Goal: Task Accomplishment & Management: Manage account settings

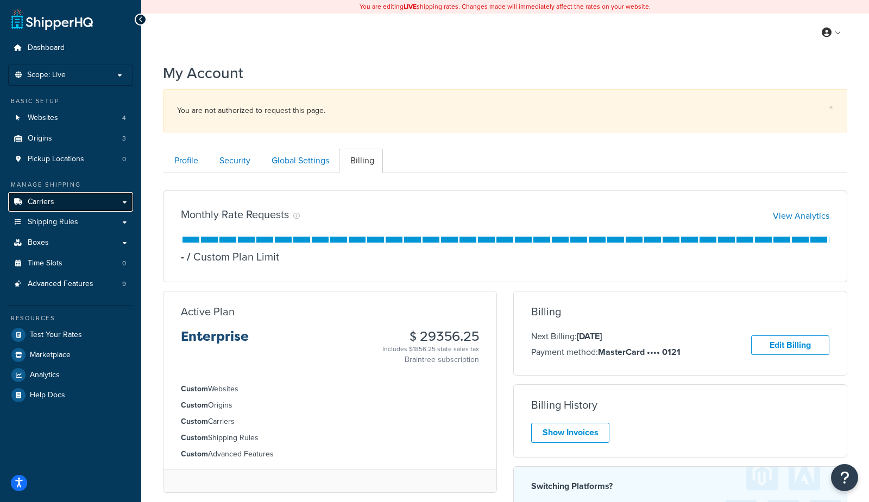
click at [38, 206] on span "Carriers" at bounding box center [41, 202] width 27 height 9
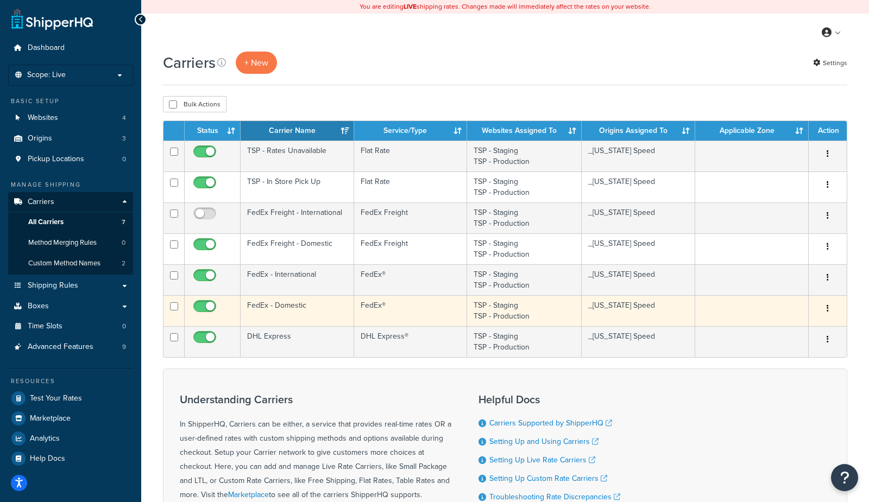
click at [288, 308] on td "FedEx - Domestic" at bounding box center [296, 310] width 113 height 31
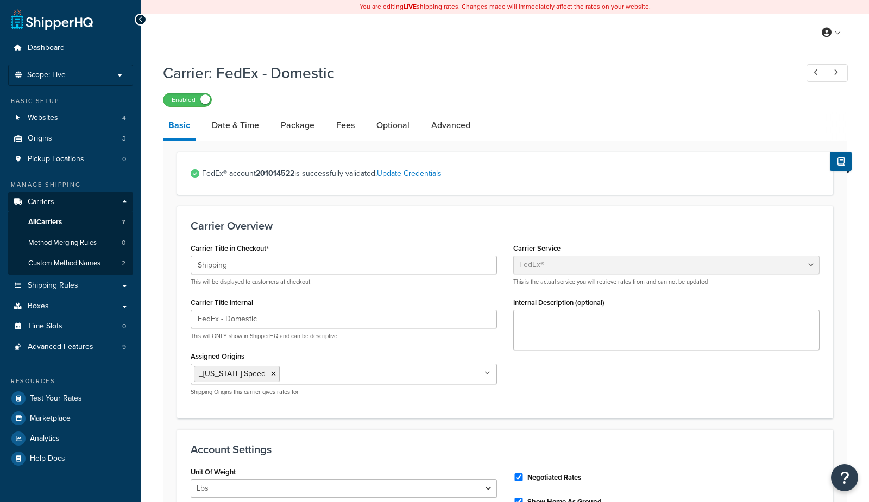
select select "fedEx"
select select "REGULAR_PICKUP"
select select "YOUR_PACKAGING"
click at [231, 124] on link "Date & Time" at bounding box center [235, 125] width 58 height 26
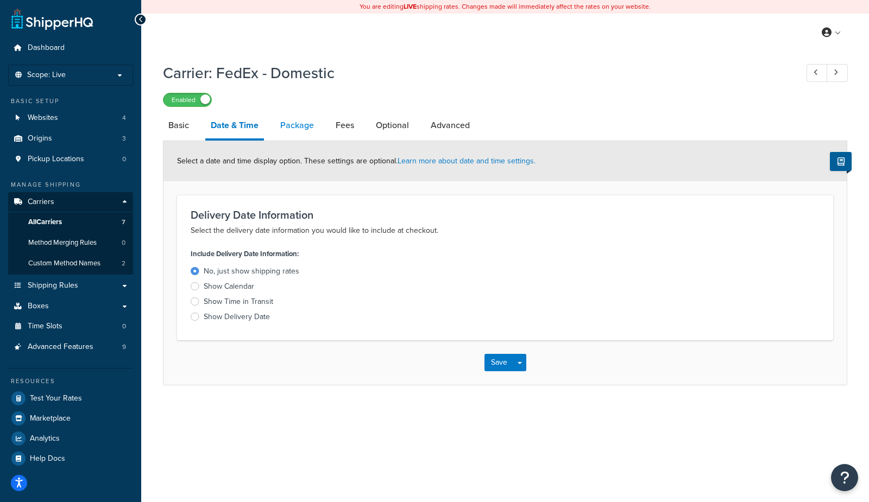
click at [302, 125] on link "Package" at bounding box center [297, 125] width 45 height 26
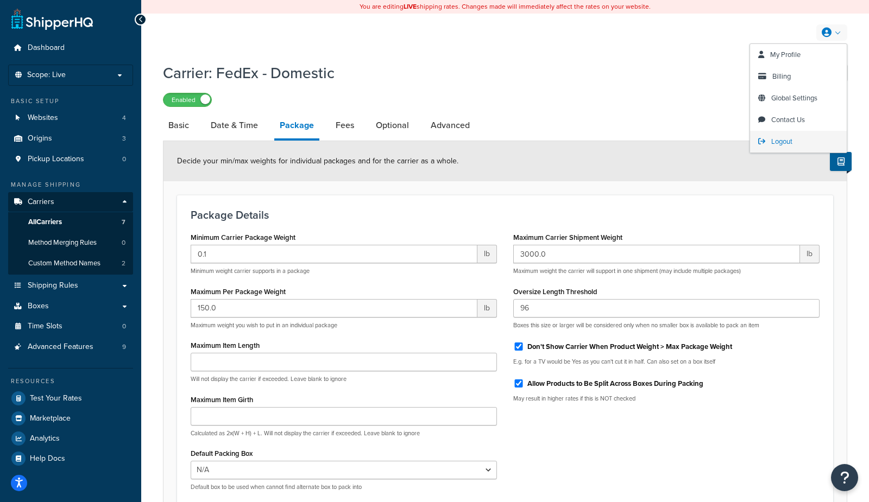
click at [780, 138] on span "Logout" at bounding box center [781, 141] width 21 height 10
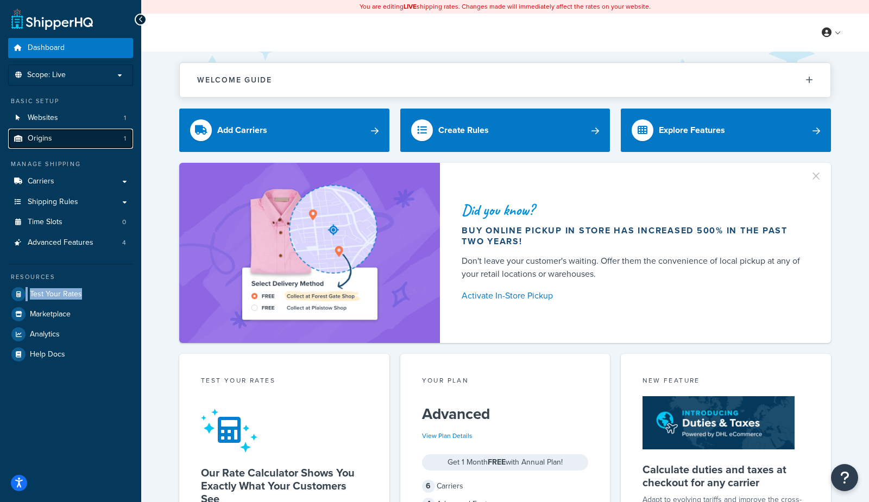
click at [83, 143] on link "Origins 1" at bounding box center [70, 139] width 125 height 20
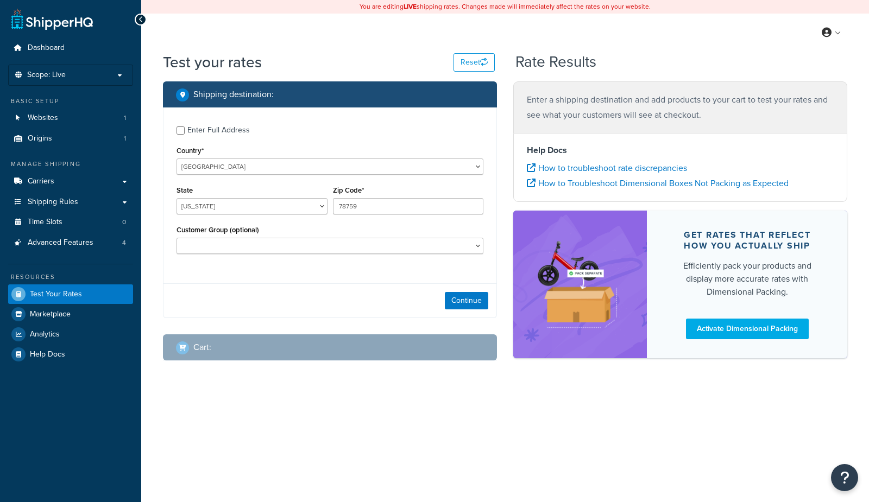
select select "[GEOGRAPHIC_DATA]"
click at [478, 300] on button "Continue" at bounding box center [466, 300] width 43 height 17
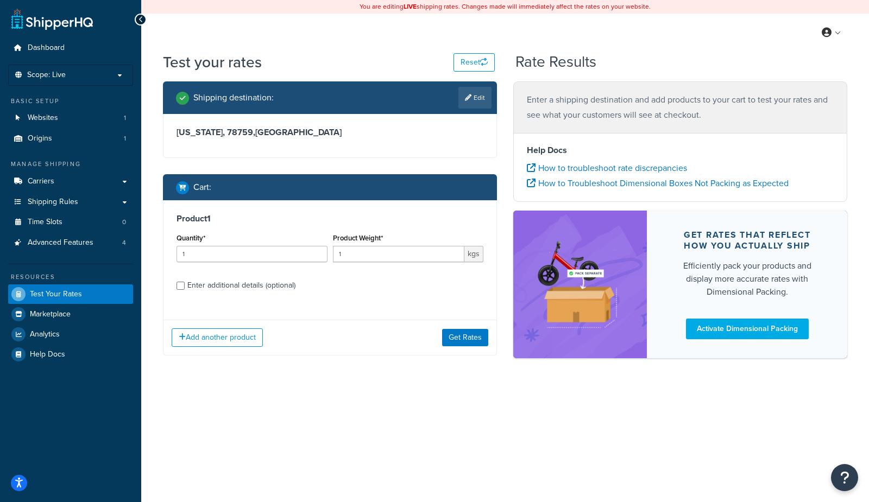
click at [234, 293] on div "Product 1 Quantity* 1 Product Weight* 1 kgs Enter additional details (optional)" at bounding box center [329, 255] width 333 height 111
click at [237, 288] on div "Enter additional details (optional)" at bounding box center [241, 285] width 108 height 15
click at [185, 288] on input "Enter additional details (optional)" at bounding box center [180, 286] width 8 height 8
checkbox input "true"
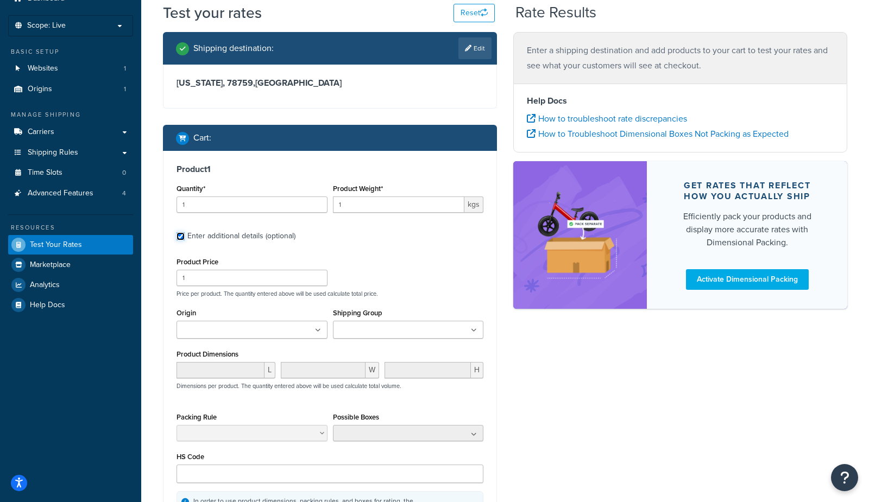
scroll to position [47, 0]
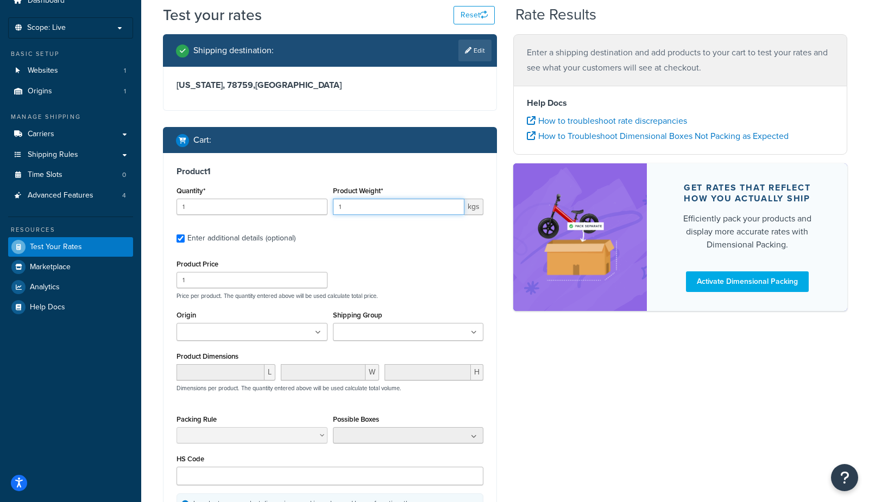
drag, startPoint x: 417, startPoint y: 208, endPoint x: 334, endPoint y: 206, distance: 83.1
click at [334, 206] on input "1" at bounding box center [399, 207] width 132 height 16
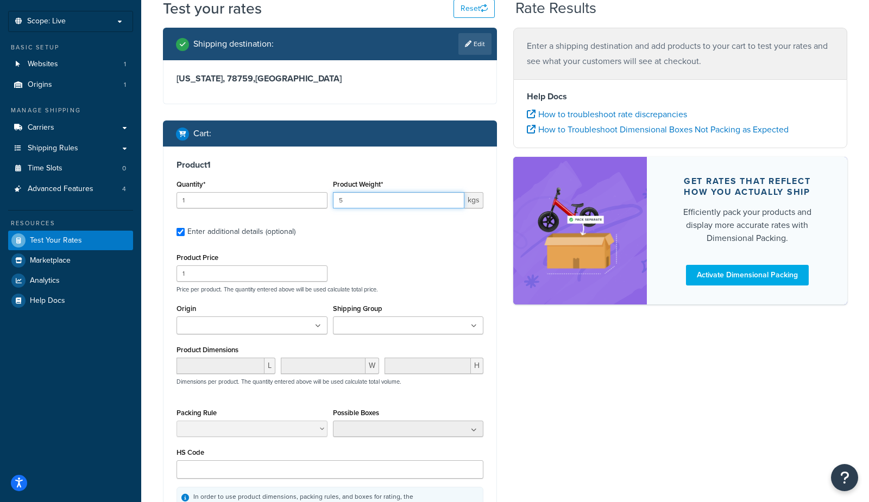
type input "5"
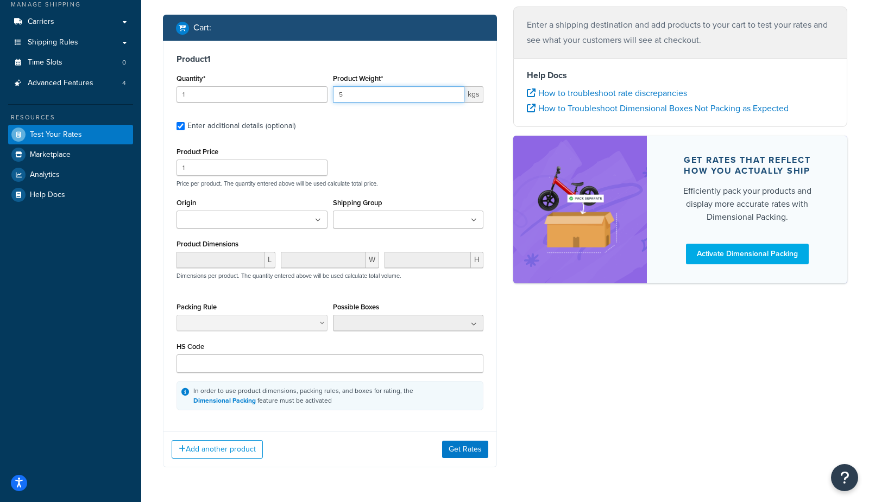
scroll to position [194, 0]
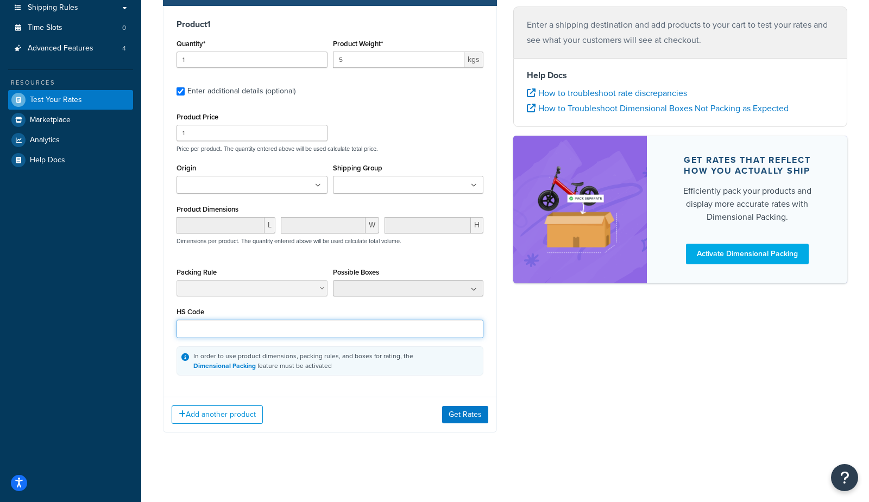
click at [220, 333] on input "HS Code" at bounding box center [329, 329] width 307 height 18
paste input "6109.10"
type input "6109.10"
click at [479, 416] on button "Get Rates" at bounding box center [465, 414] width 46 height 17
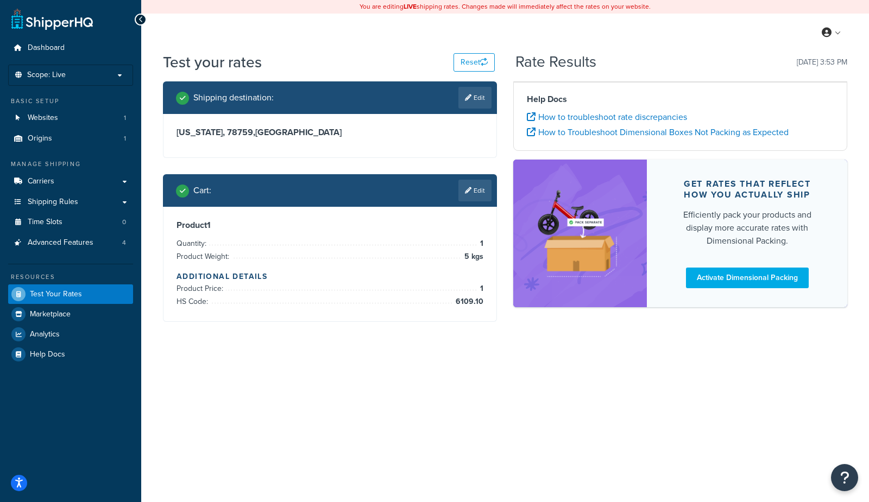
scroll to position [0, 0]
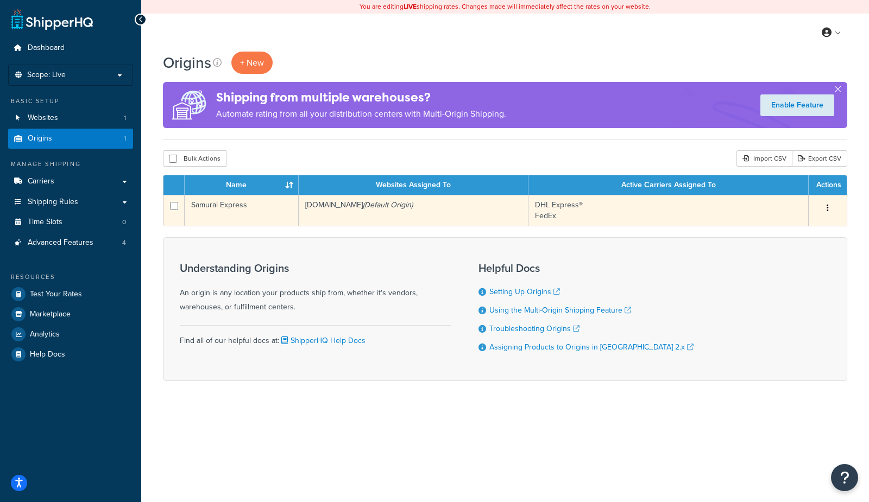
click at [218, 208] on td "Samurai Express" at bounding box center [242, 210] width 114 height 31
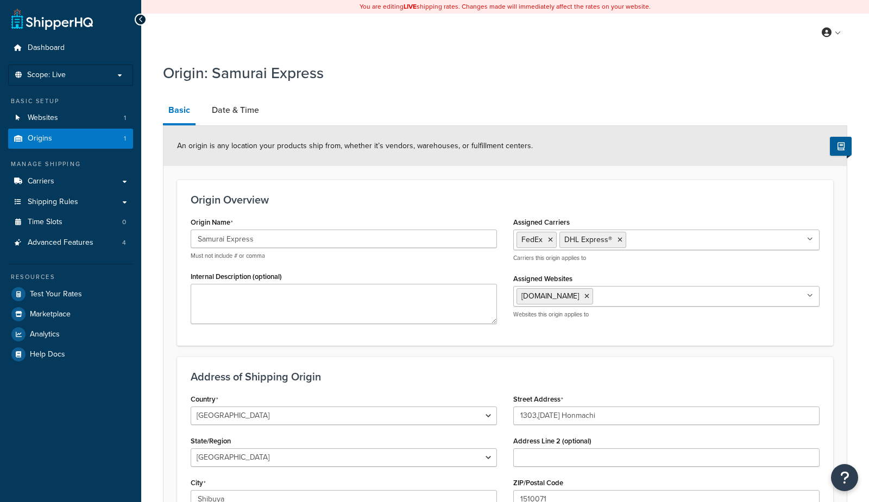
select select "1109"
select select "953"
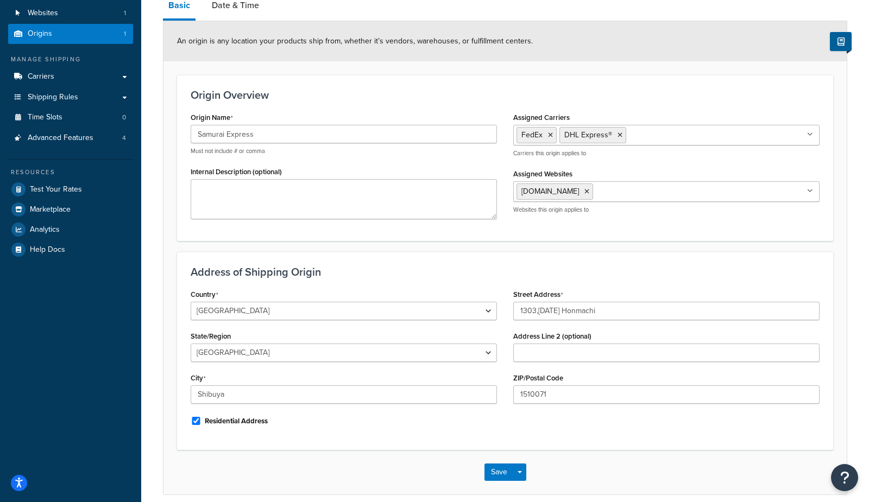
scroll to position [109, 0]
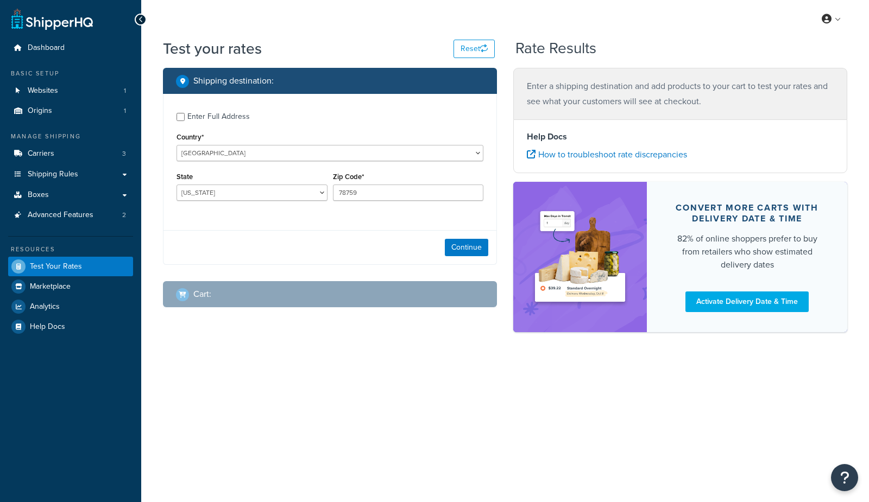
select select "[GEOGRAPHIC_DATA]"
click at [787, 65] on span "Billing" at bounding box center [781, 63] width 18 height 10
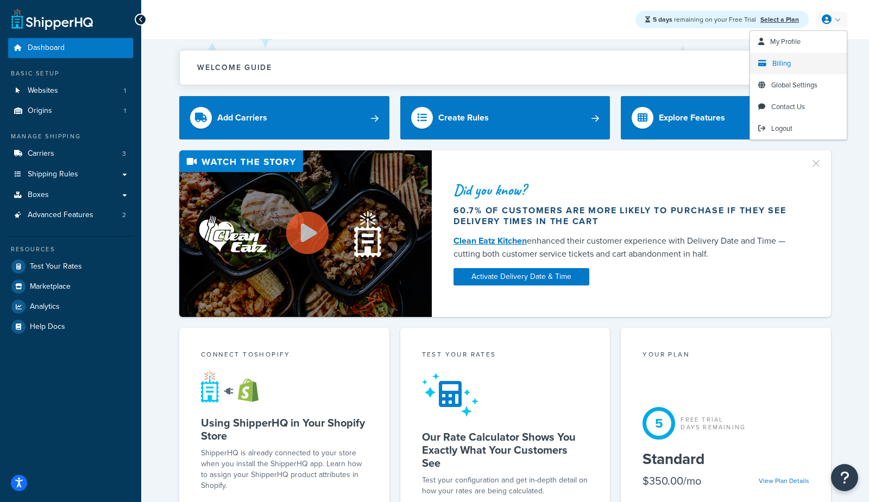
click at [781, 65] on span "Billing" at bounding box center [781, 63] width 18 height 10
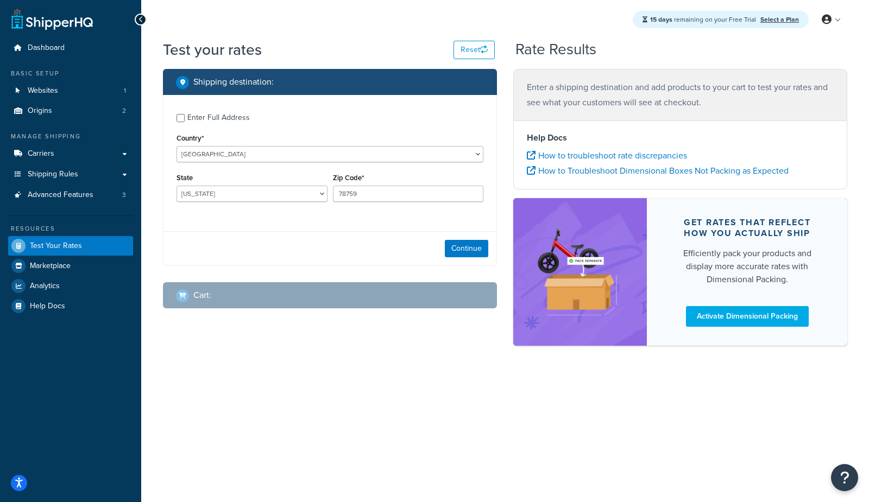
select select "[GEOGRAPHIC_DATA]"
click at [476, 245] on button "Continue" at bounding box center [466, 248] width 43 height 17
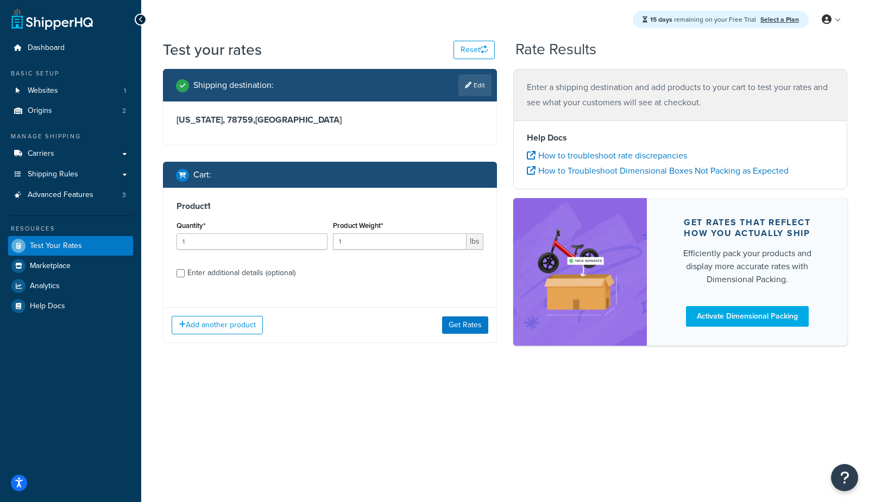
click at [281, 275] on div "Enter additional details (optional)" at bounding box center [241, 272] width 108 height 15
click at [185, 275] on input "Enter additional details (optional)" at bounding box center [180, 273] width 8 height 8
checkbox input "true"
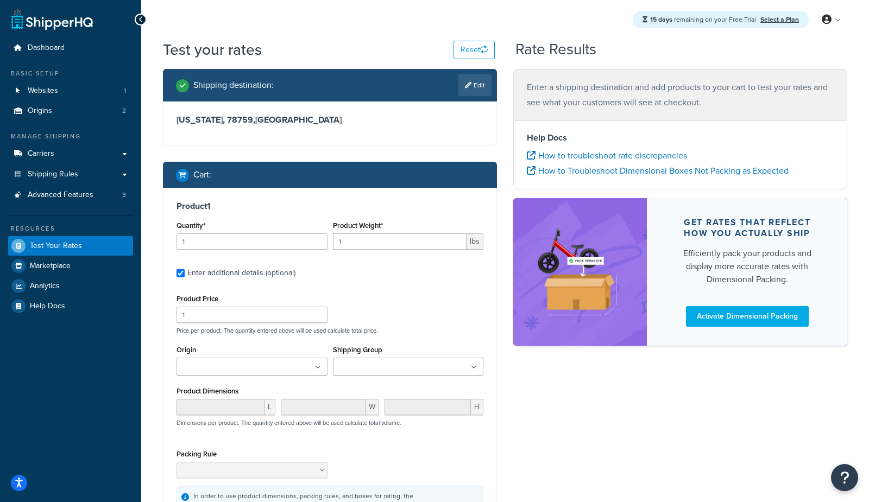
click at [385, 367] on input "Shipping Group" at bounding box center [384, 368] width 96 height 12
click at [375, 367] on input "Shipping Group" at bounding box center [384, 368] width 96 height 12
type input "drop"
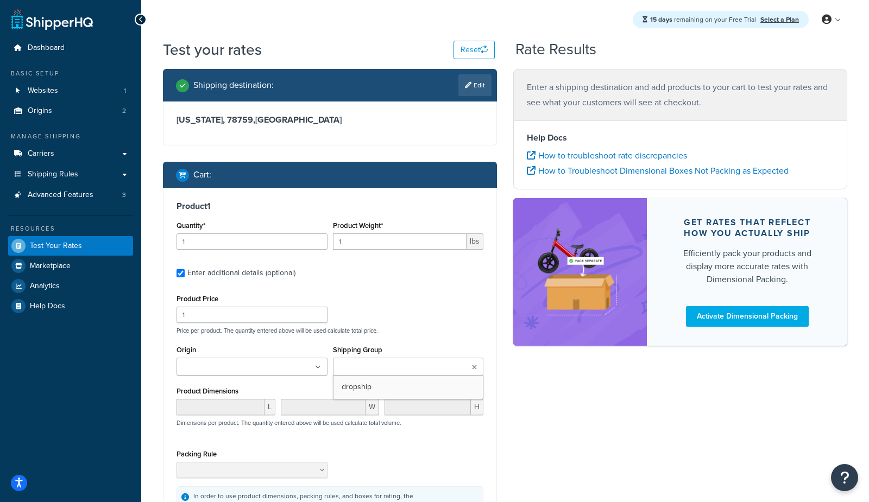
drag, startPoint x: 363, startPoint y: 389, endPoint x: 382, endPoint y: 390, distance: 19.0
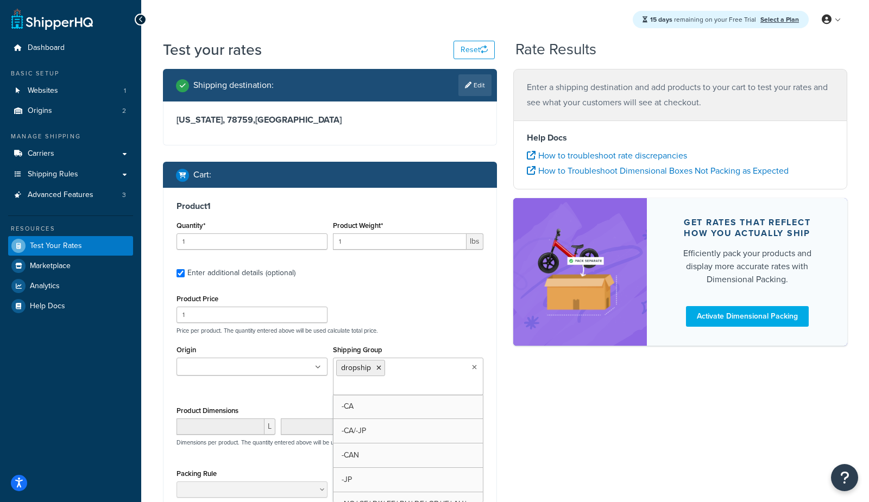
click at [512, 409] on div "Shipping destination : Edit Texas, 78759 , United States Cart : Product 1 Quant…" at bounding box center [505, 339] width 700 height 541
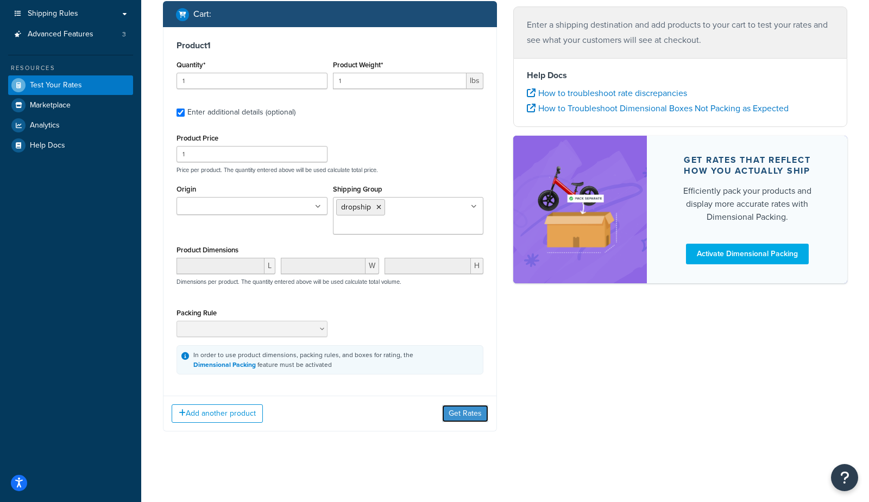
click at [459, 410] on button "Get Rates" at bounding box center [465, 413] width 46 height 17
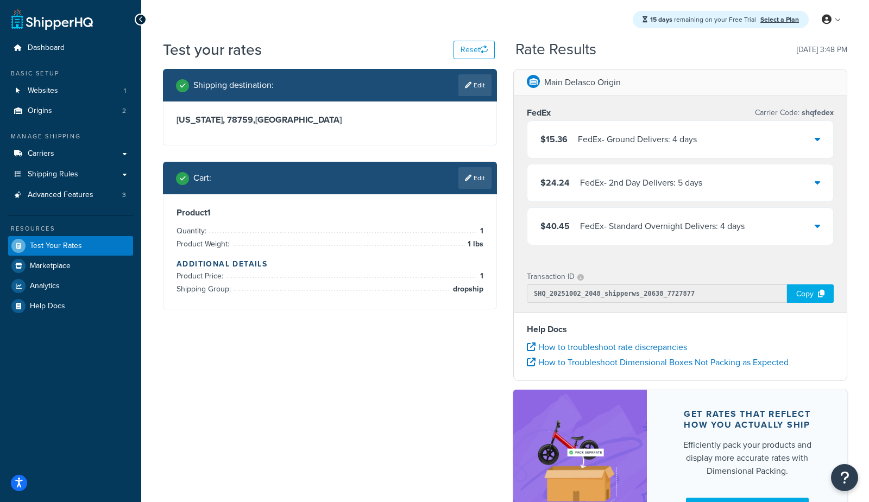
click at [622, 135] on div "FedEx - Ground Delivers: 4 days" at bounding box center [637, 139] width 119 height 15
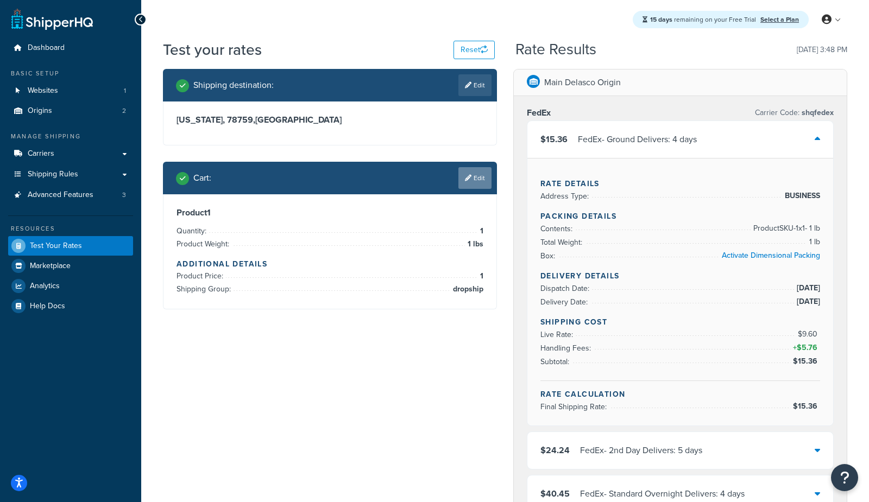
click at [472, 179] on link "Edit" at bounding box center [474, 178] width 33 height 22
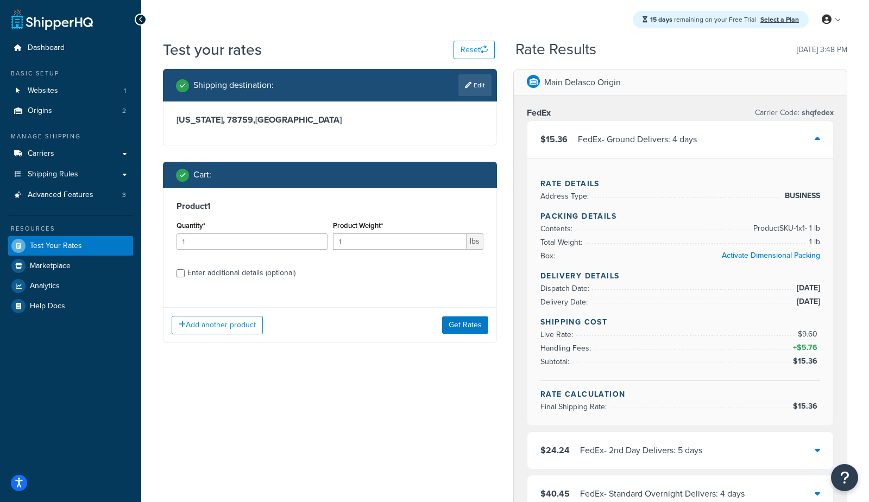
click at [192, 270] on div "Enter additional details (optional)" at bounding box center [241, 272] width 108 height 15
click at [185, 270] on input "Enter additional details (optional)" at bounding box center [180, 273] width 8 height 8
checkbox input "true"
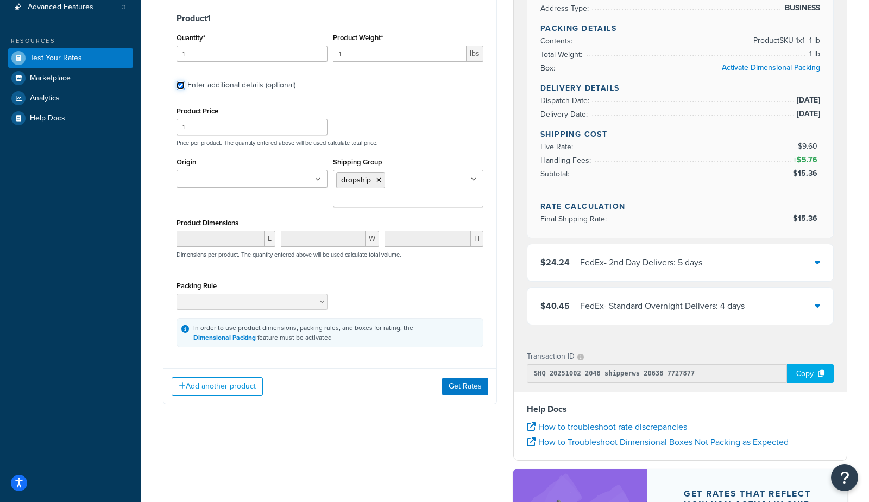
scroll to position [197, 0]
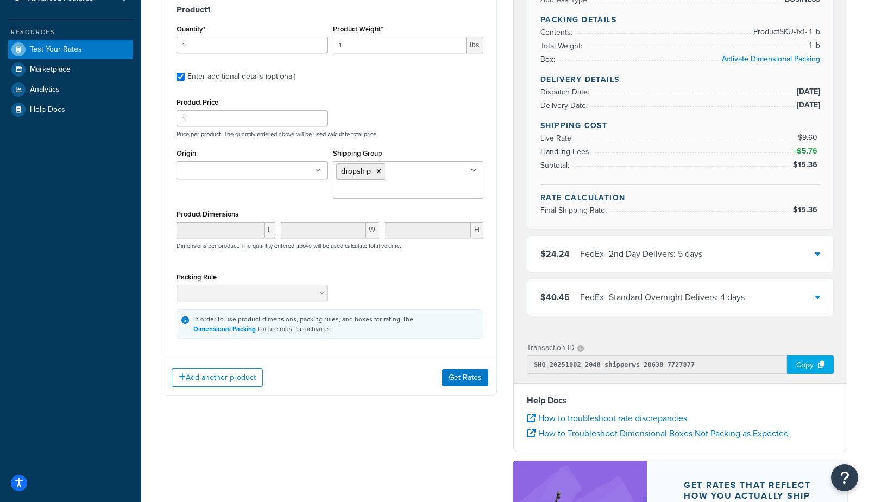
click at [218, 165] on input "Origin" at bounding box center [228, 171] width 96 height 12
click at [477, 386] on button "Get Rates" at bounding box center [465, 377] width 46 height 17
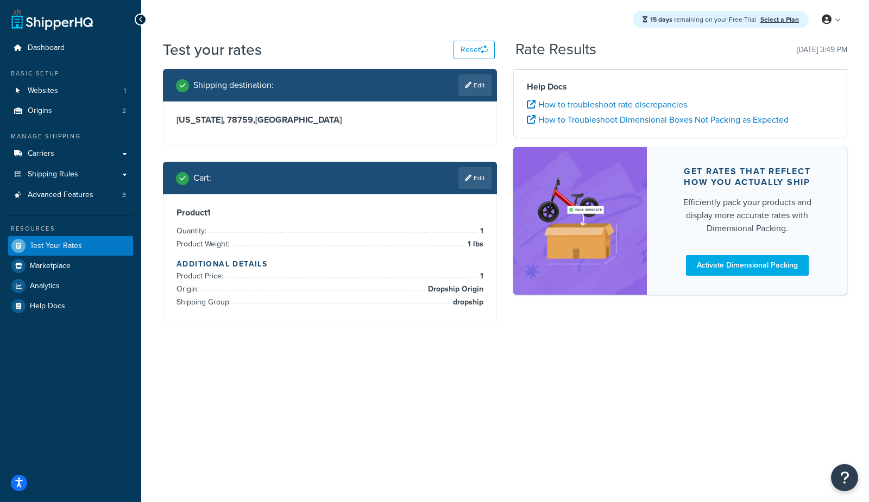
scroll to position [0, 0]
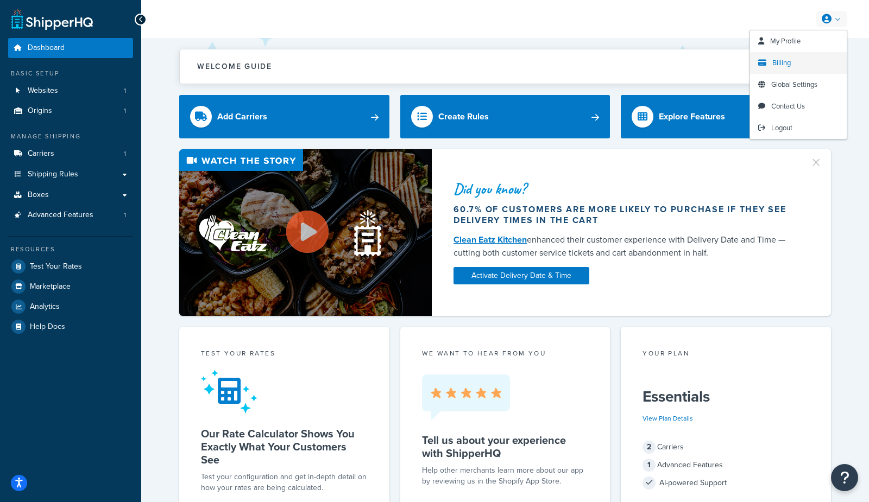
click at [794, 56] on link "Billing" at bounding box center [798, 63] width 97 height 22
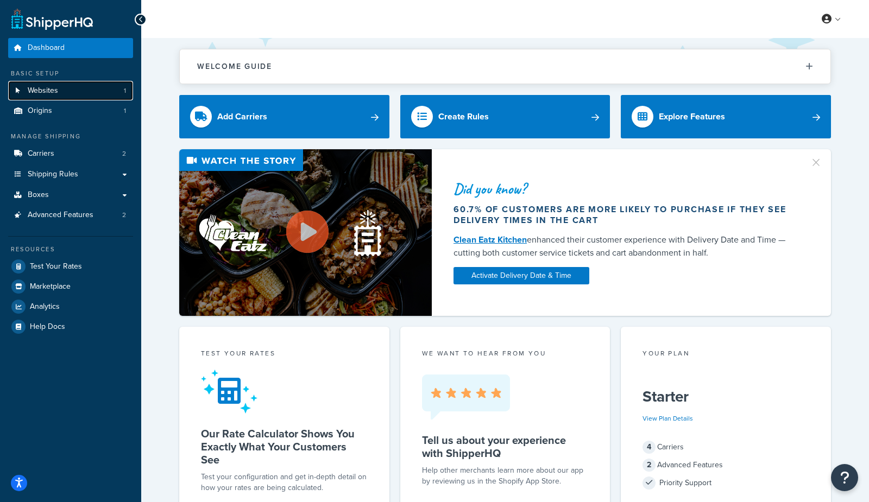
click at [68, 91] on link "Websites 1" at bounding box center [70, 91] width 125 height 20
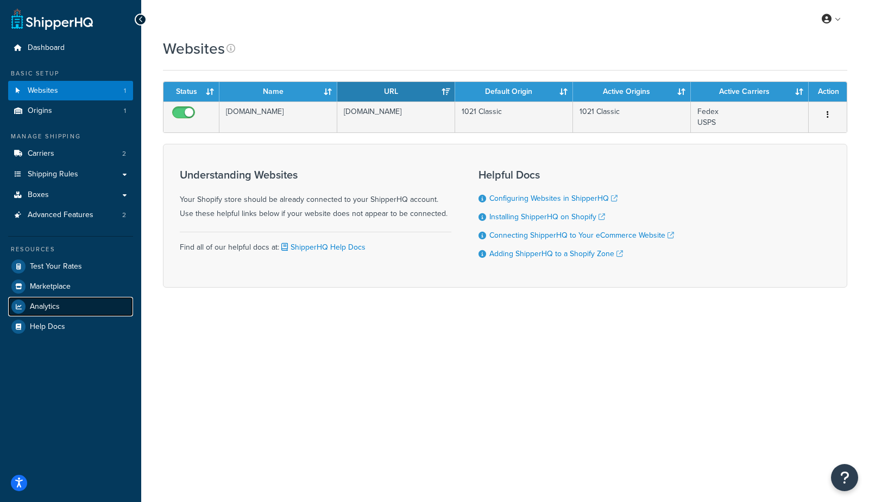
click at [52, 309] on span "Analytics" at bounding box center [45, 306] width 30 height 9
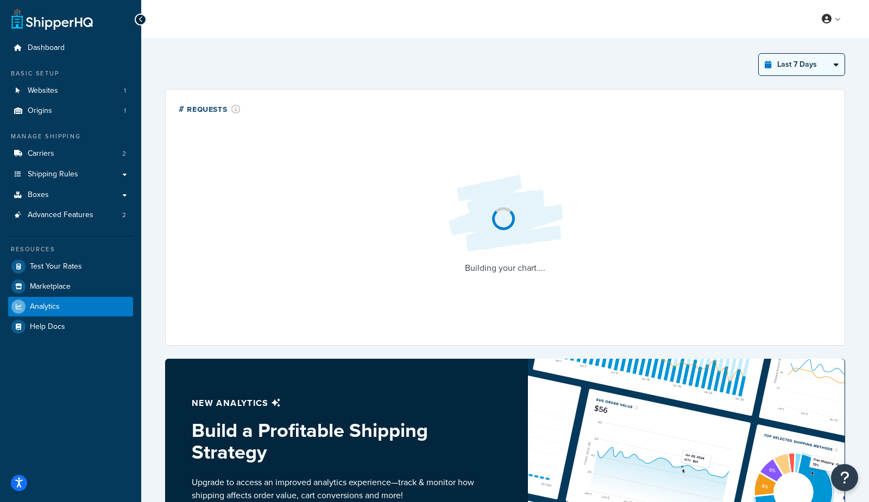
click at [809, 62] on select "Last 24 Hours Last 7 Days Last 30 Days Last 3 Months Last 6 Months Last 12 Mont…" at bounding box center [801, 65] width 86 height 22
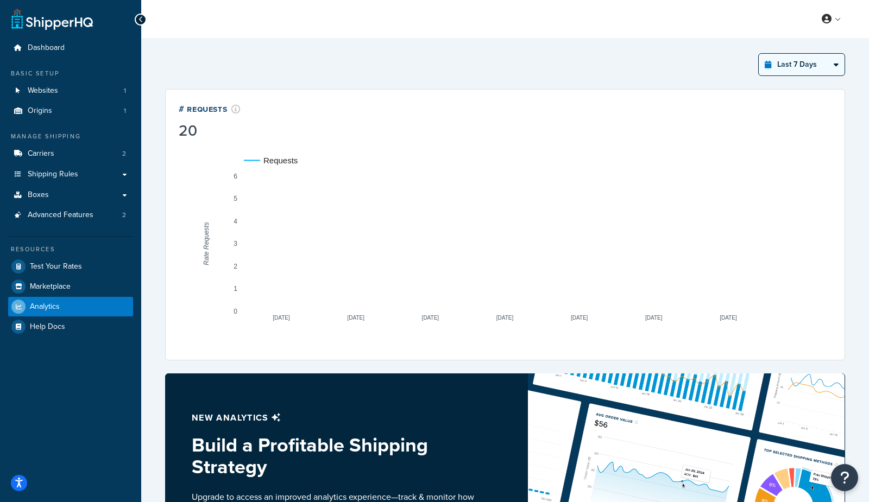
select select "last_year"
click at [758, 54] on select "Last 24 Hours Last 7 Days Last 30 Days Last 3 Months Last 6 Months Last 12 Mont…" at bounding box center [801, 65] width 86 height 22
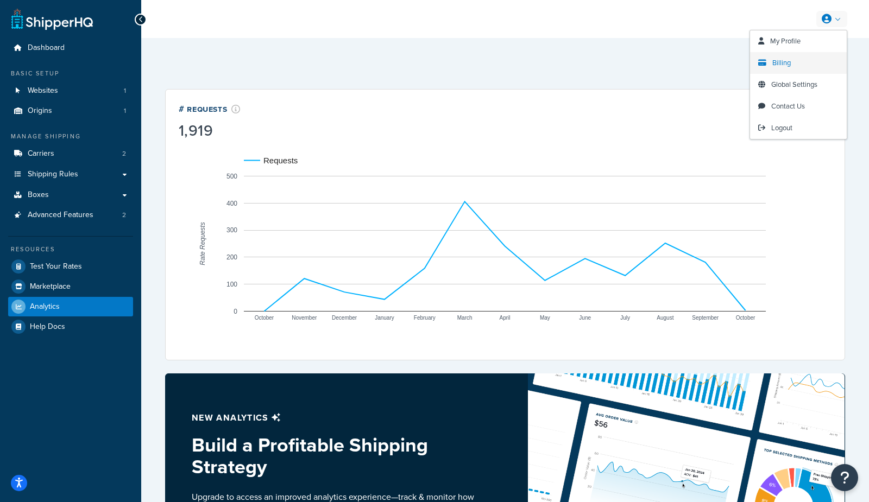
click at [779, 61] on span "Billing" at bounding box center [781, 63] width 18 height 10
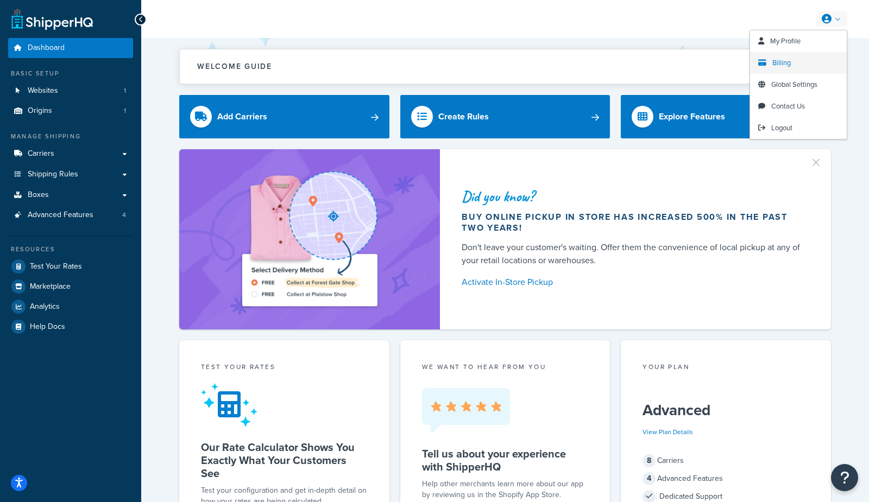
click at [775, 65] on span "Billing" at bounding box center [781, 63] width 18 height 10
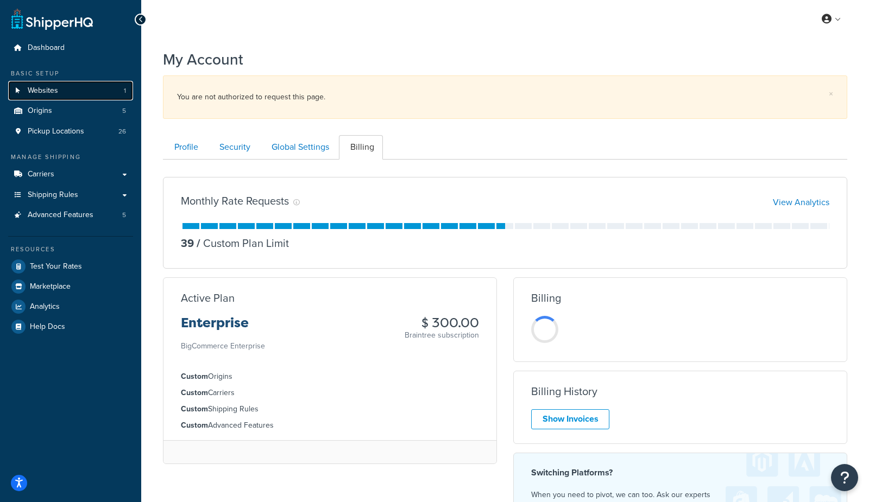
click at [45, 81] on link "Websites 1" at bounding box center [70, 91] width 125 height 20
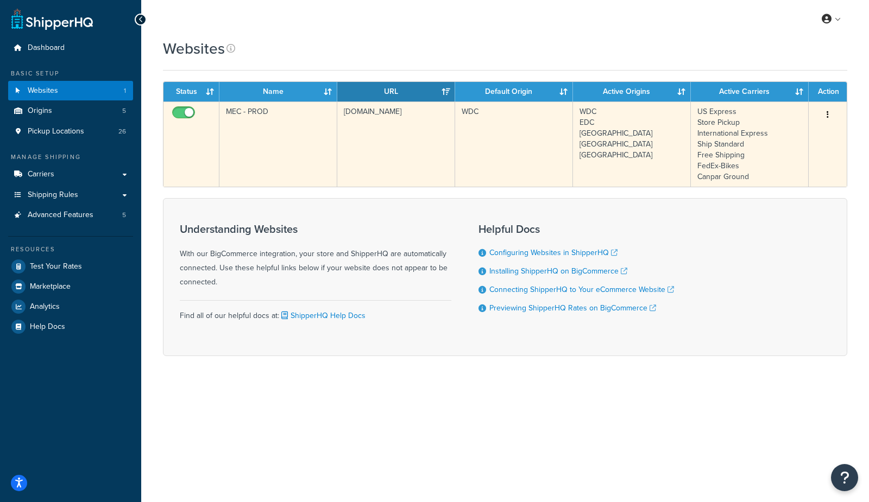
click at [288, 133] on td "MEC - PROD" at bounding box center [278, 144] width 118 height 85
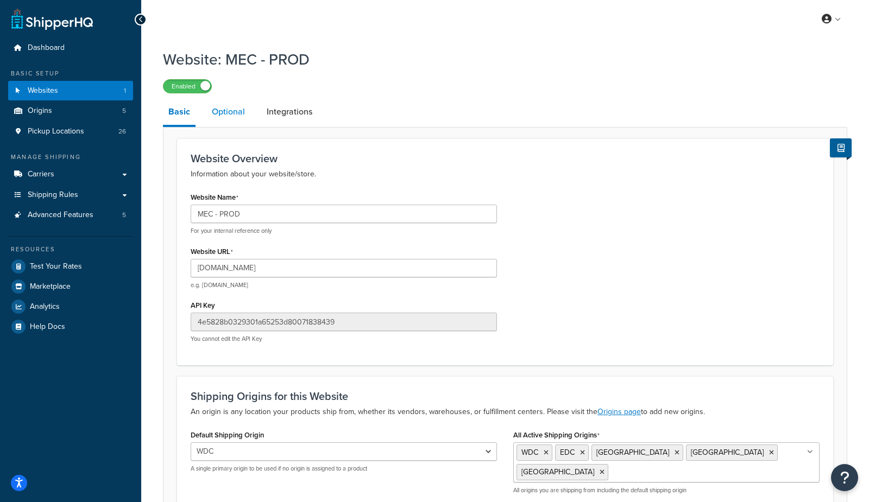
click at [234, 112] on link "Optional" at bounding box center [228, 112] width 44 height 26
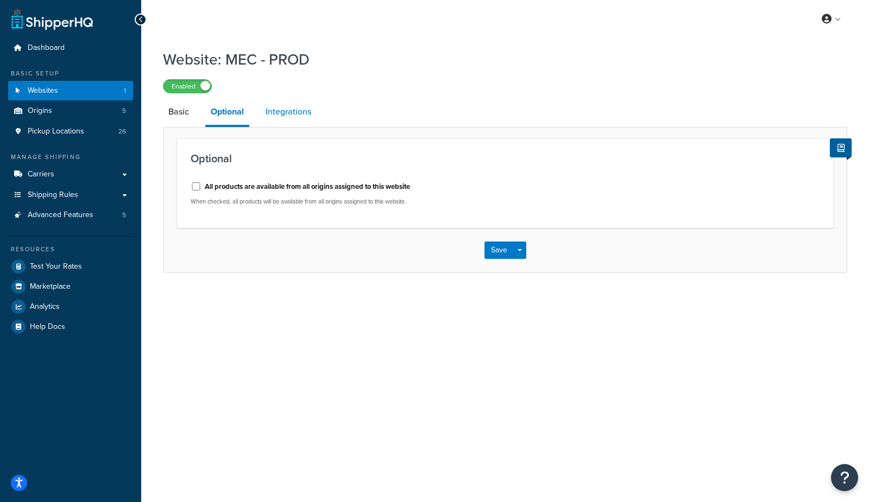
click at [294, 114] on link "Integrations" at bounding box center [288, 112] width 56 height 26
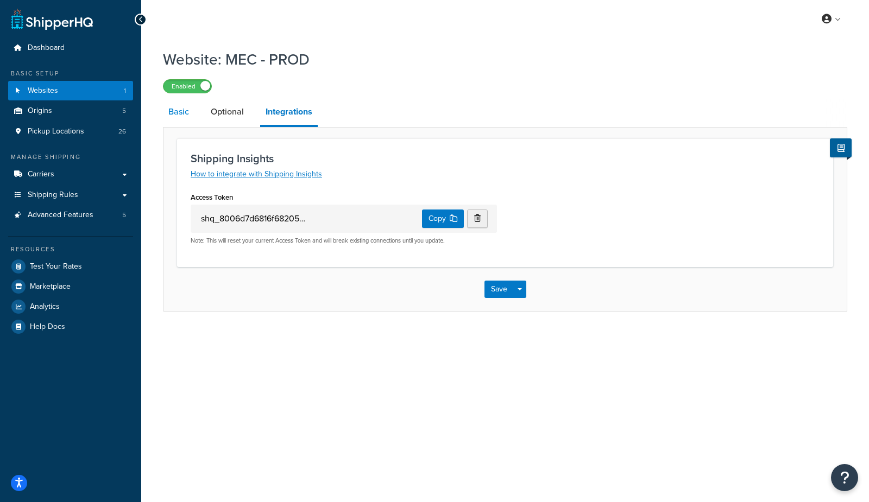
click at [183, 112] on link "Basic" at bounding box center [178, 112] width 31 height 26
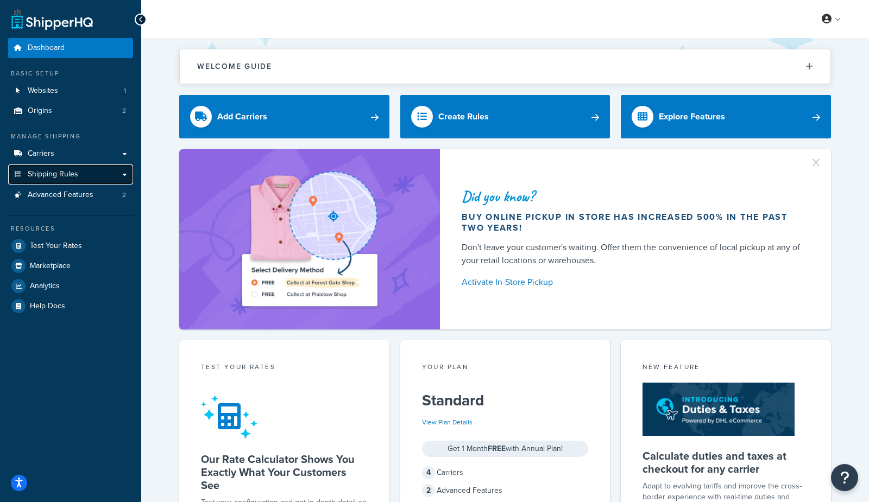
click at [66, 174] on span "Shipping Rules" at bounding box center [53, 174] width 50 height 9
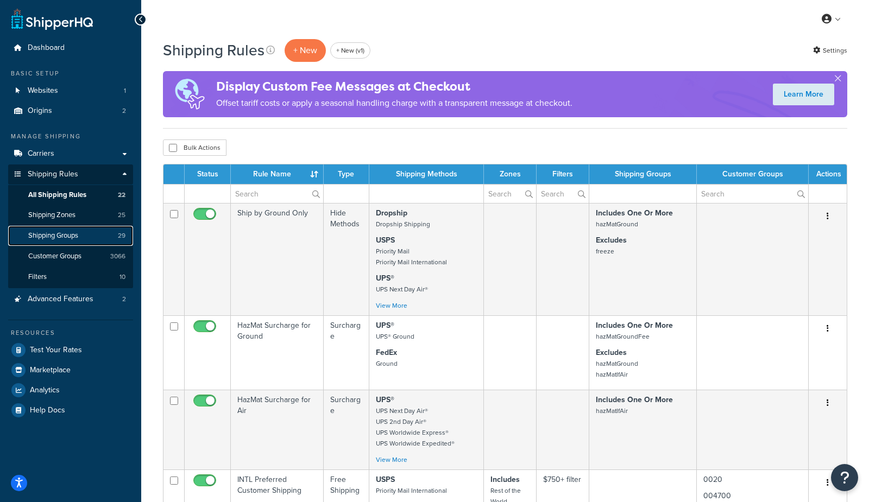
click at [73, 233] on span "Shipping Groups" at bounding box center [53, 235] width 50 height 9
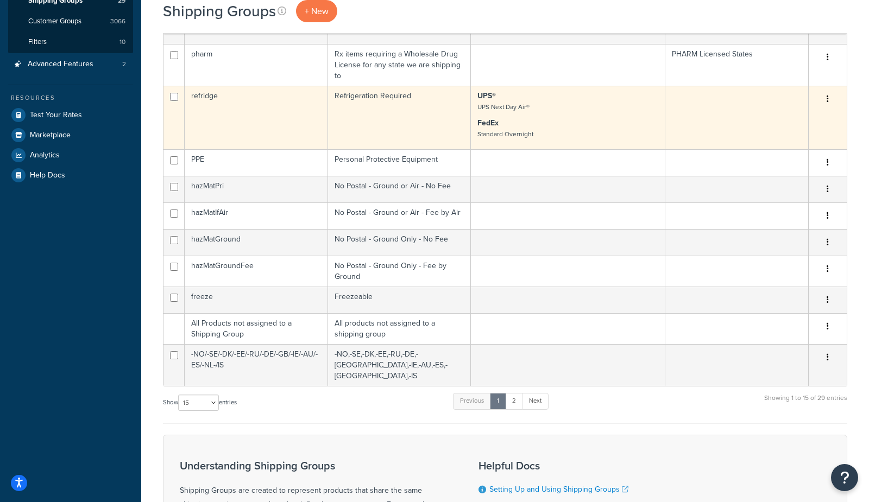
scroll to position [240, 0]
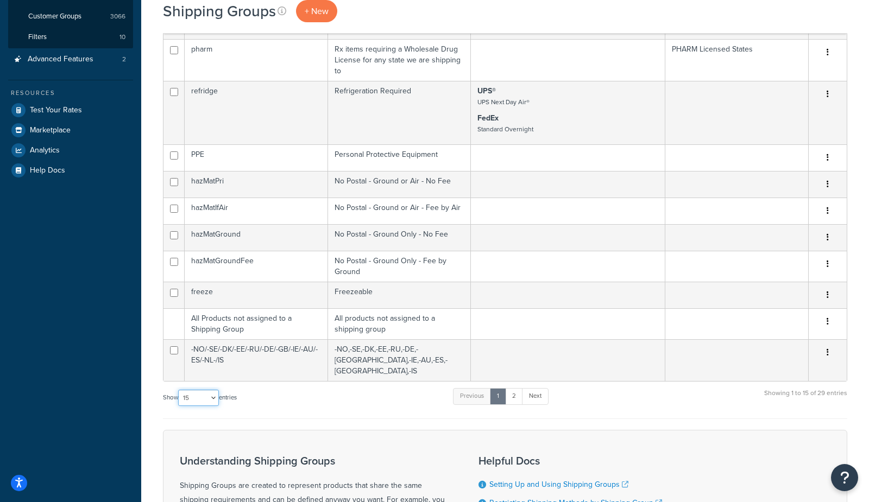
click at [195, 390] on select "10 15 25 50 100" at bounding box center [198, 398] width 41 height 16
select select "100"
click at [179, 406] on select "10 15 25 50 100" at bounding box center [198, 398] width 41 height 16
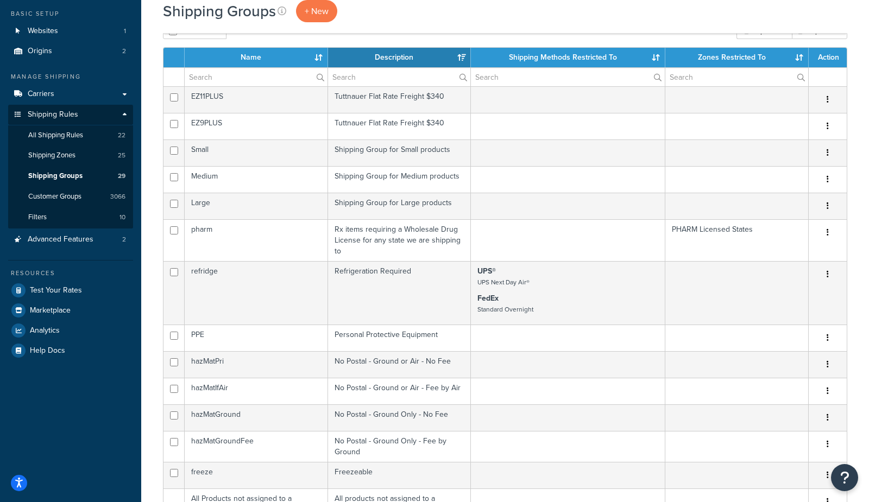
scroll to position [0, 0]
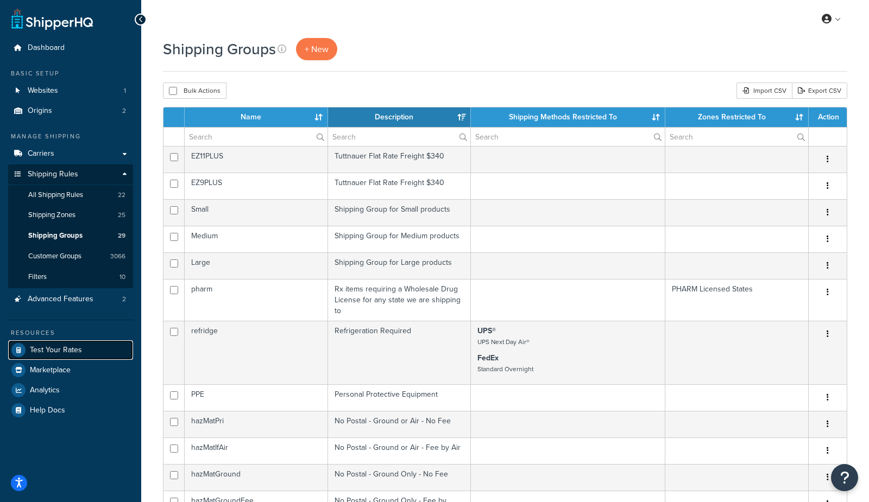
click at [77, 353] on span "Test Your Rates" at bounding box center [56, 350] width 52 height 9
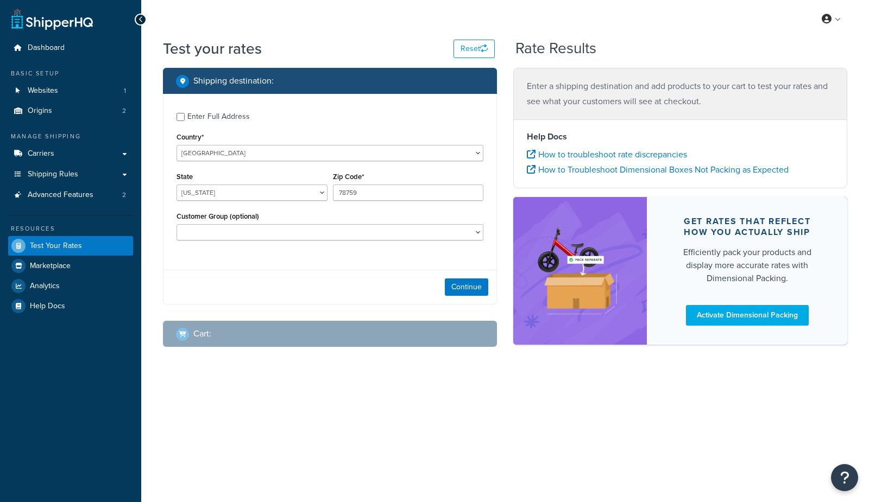
select select "[GEOGRAPHIC_DATA]"
drag, startPoint x: 475, startPoint y: 286, endPoint x: 471, endPoint y: 280, distance: 7.8
click at [474, 286] on button "Continue" at bounding box center [466, 286] width 43 height 17
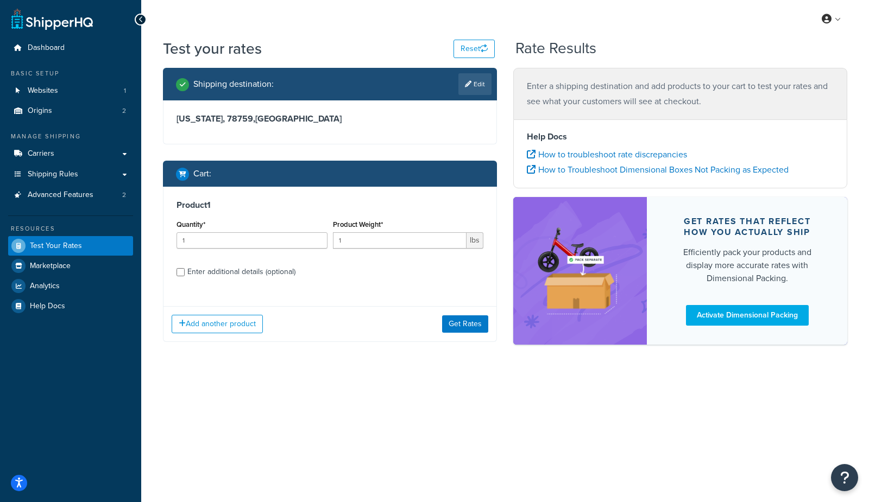
click at [221, 265] on div "Enter additional details (optional)" at bounding box center [241, 271] width 108 height 15
click at [185, 268] on input "Enter additional details (optional)" at bounding box center [180, 272] width 8 height 8
checkbox input "true"
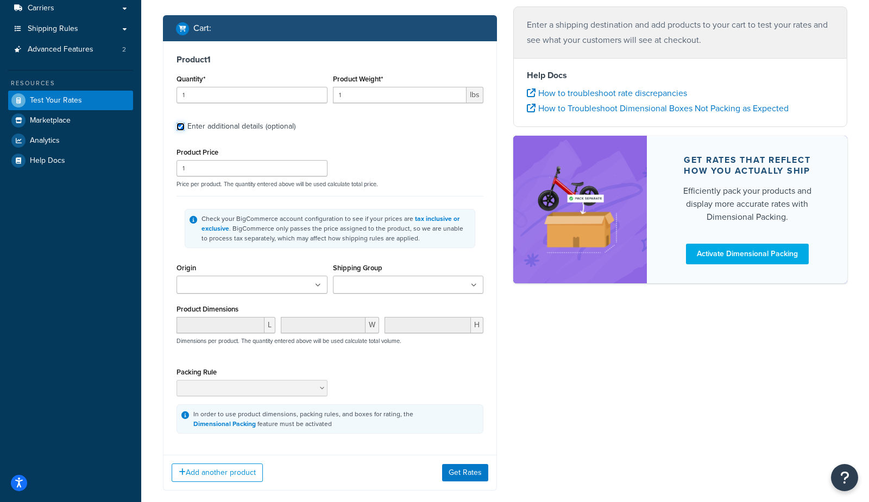
scroll to position [190, 0]
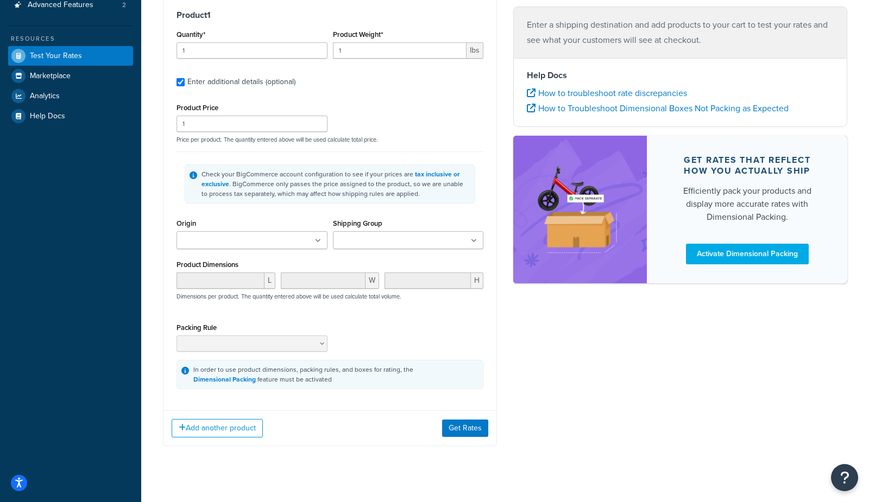
click at [203, 242] on input "Origin" at bounding box center [228, 241] width 96 height 12
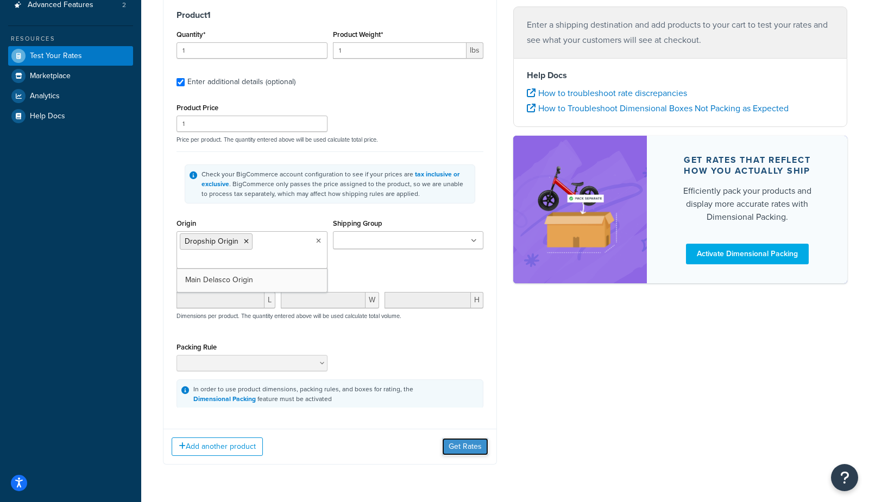
click at [478, 443] on button "Get Rates" at bounding box center [465, 446] width 46 height 17
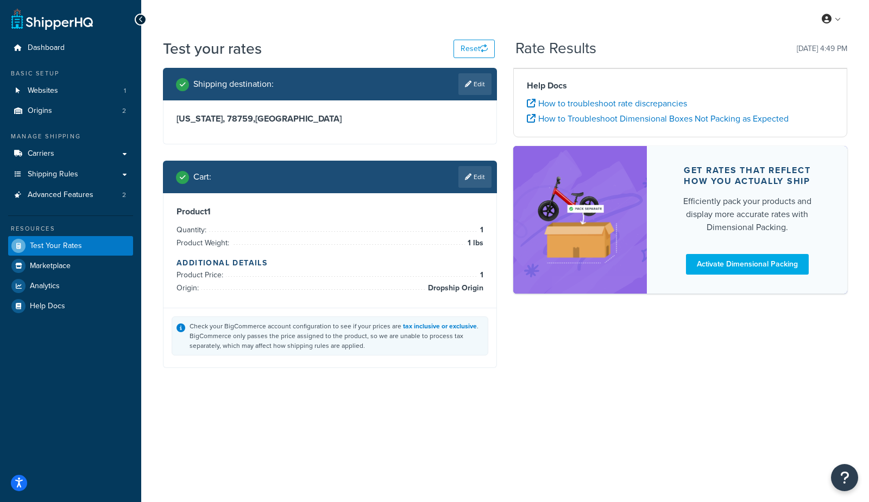
scroll to position [0, 0]
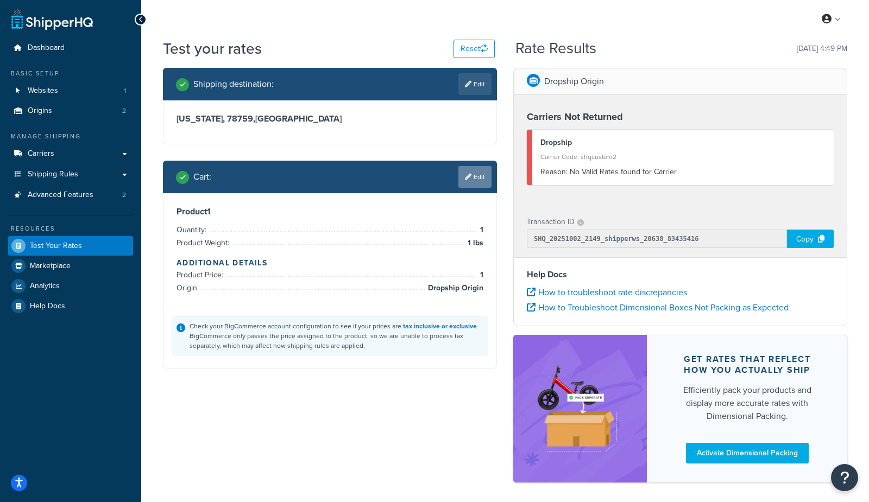
click at [484, 180] on link "Edit" at bounding box center [474, 177] width 33 height 22
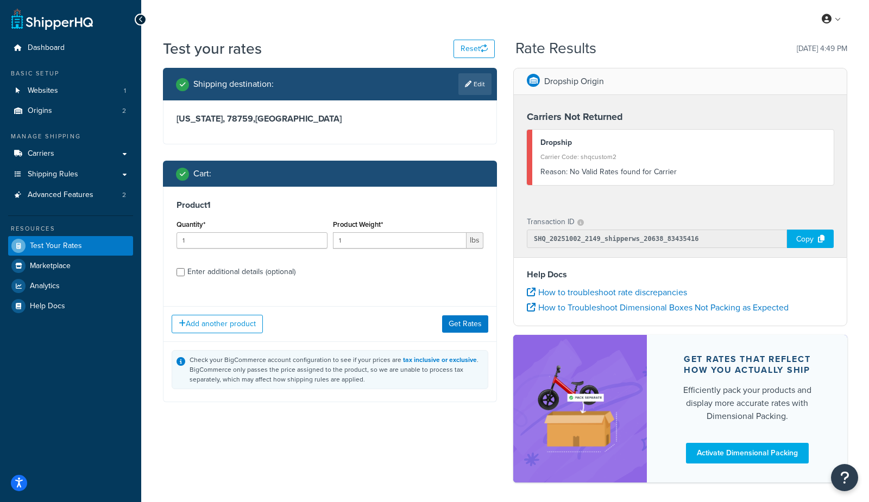
click at [208, 268] on div "Enter additional details (optional)" at bounding box center [241, 271] width 108 height 15
click at [185, 268] on input "Enter additional details (optional)" at bounding box center [180, 272] width 8 height 8
checkbox input "true"
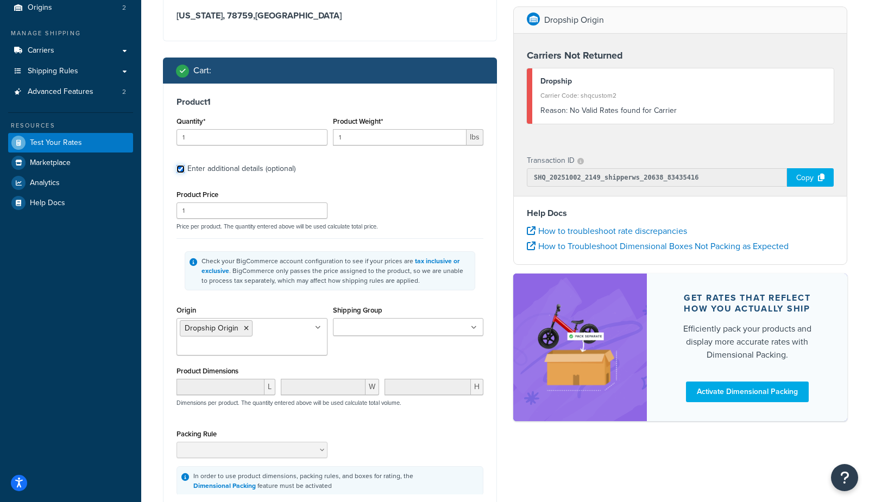
scroll to position [126, 0]
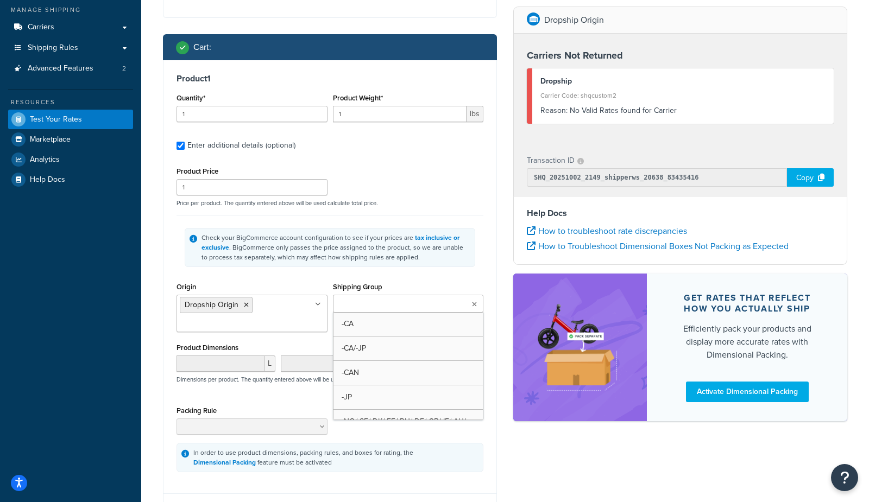
click at [366, 301] on input "Shipping Group" at bounding box center [384, 305] width 96 height 12
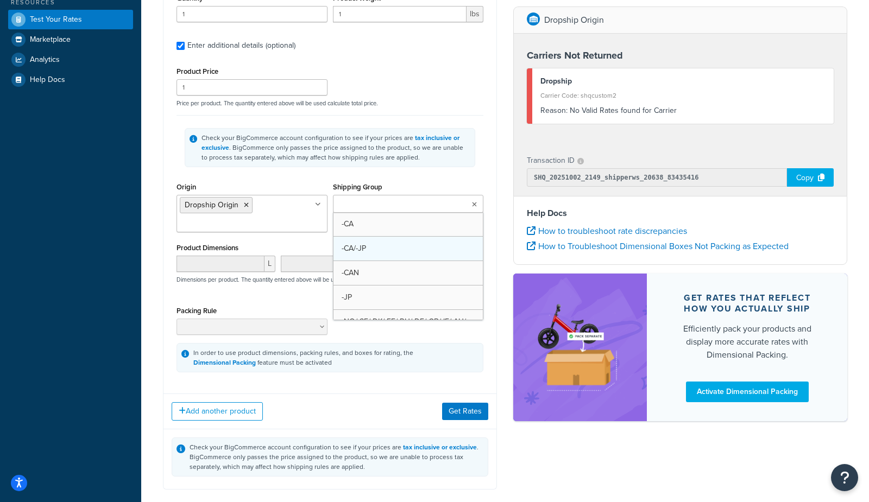
scroll to position [282, 0]
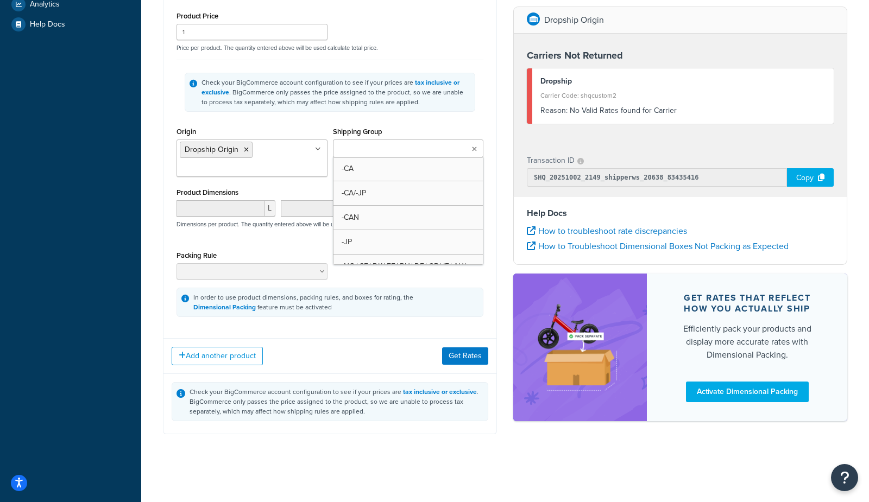
click at [377, 151] on input "Shipping Group" at bounding box center [384, 149] width 96 height 12
type input "drop"
click at [460, 356] on button "Get Rates" at bounding box center [465, 355] width 46 height 17
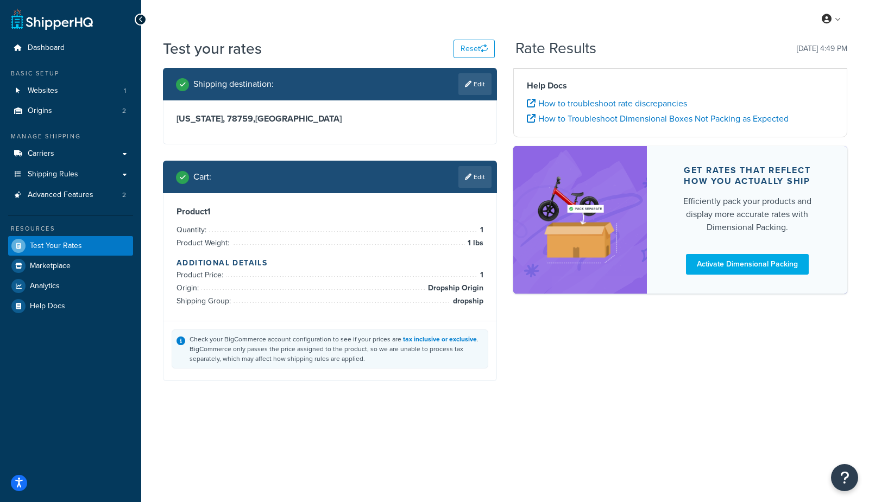
scroll to position [0, 0]
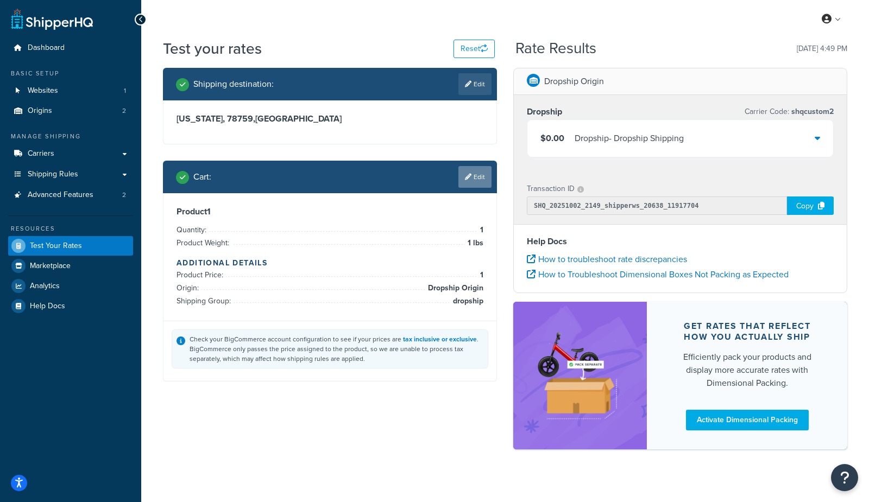
click at [479, 169] on link "Edit" at bounding box center [474, 177] width 33 height 22
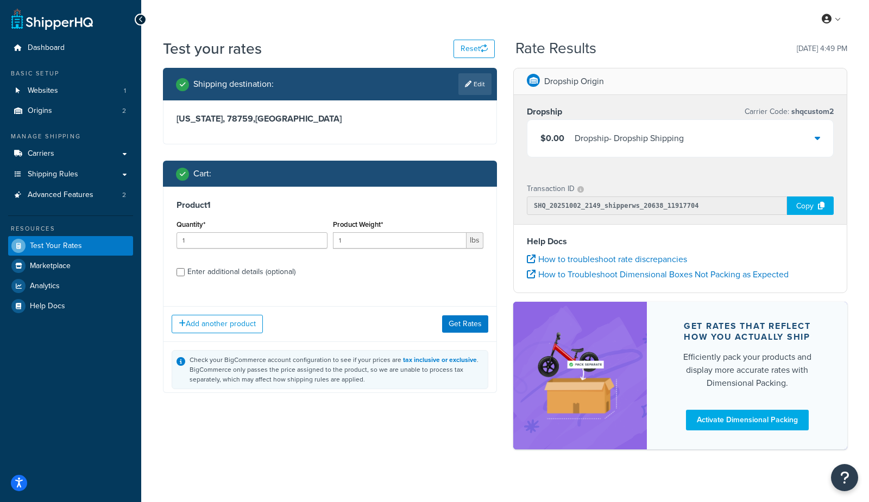
click at [234, 273] on div "Enter additional details (optional)" at bounding box center [241, 271] width 108 height 15
click at [185, 273] on input "Enter additional details (optional)" at bounding box center [180, 272] width 8 height 8
checkbox input "true"
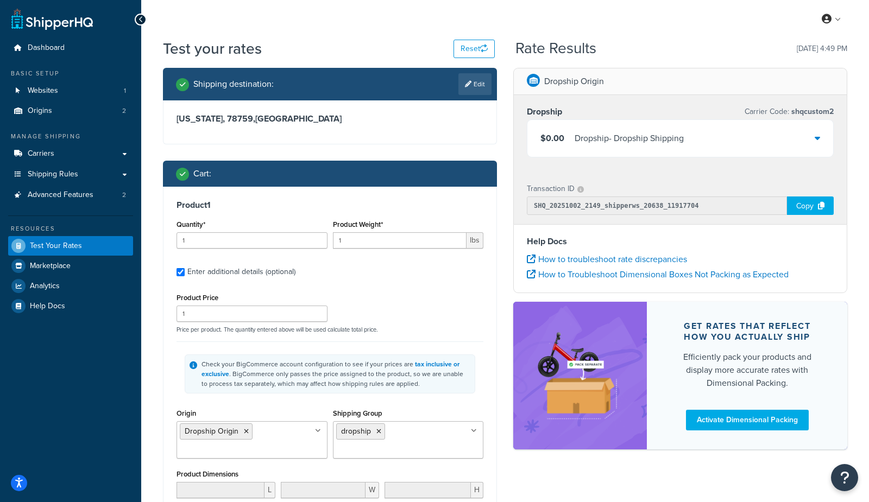
drag, startPoint x: 378, startPoint y: 429, endPoint x: 405, endPoint y: 397, distance: 42.1
click at [377, 429] on icon at bounding box center [378, 431] width 5 height 7
click at [434, 369] on div "Check your BigCommerce account configuration to see if your prices are tax incl…" at bounding box center [335, 373] width 269 height 29
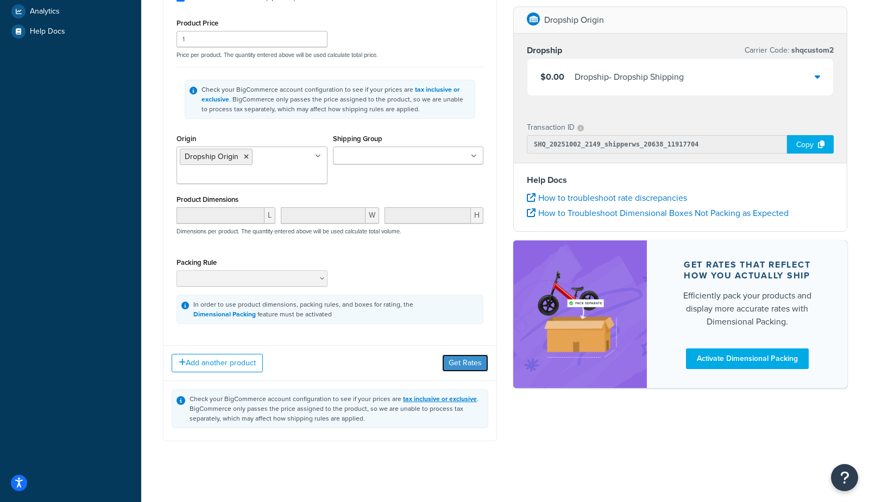
click at [470, 363] on button "Get Rates" at bounding box center [465, 362] width 46 height 17
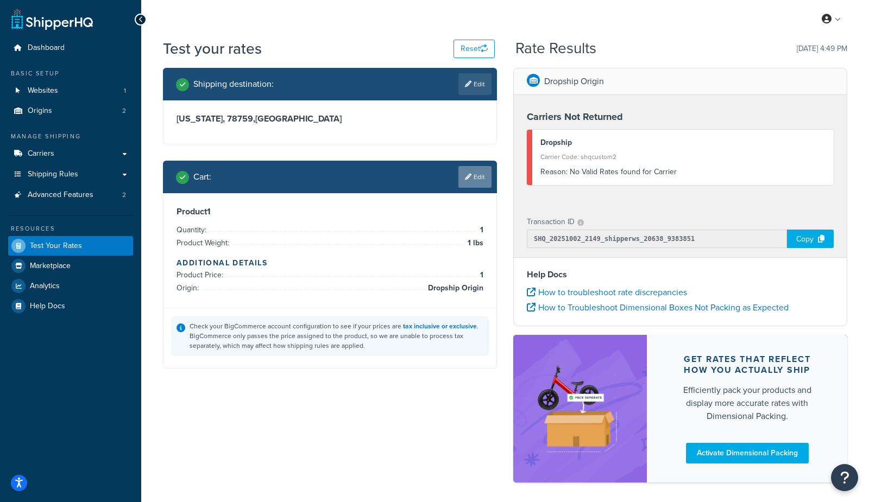
click at [474, 176] on link "Edit" at bounding box center [474, 177] width 33 height 22
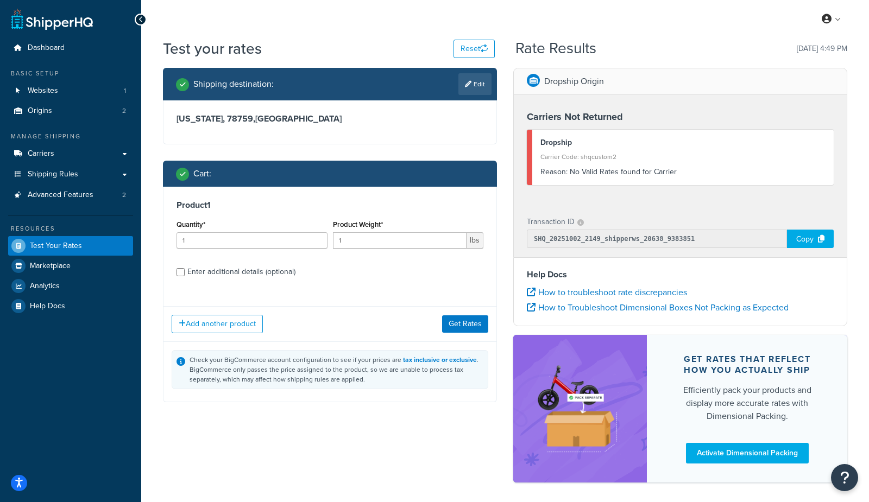
click at [218, 267] on div "Enter additional details (optional)" at bounding box center [241, 271] width 108 height 15
click at [185, 268] on input "Enter additional details (optional)" at bounding box center [180, 272] width 8 height 8
checkbox input "true"
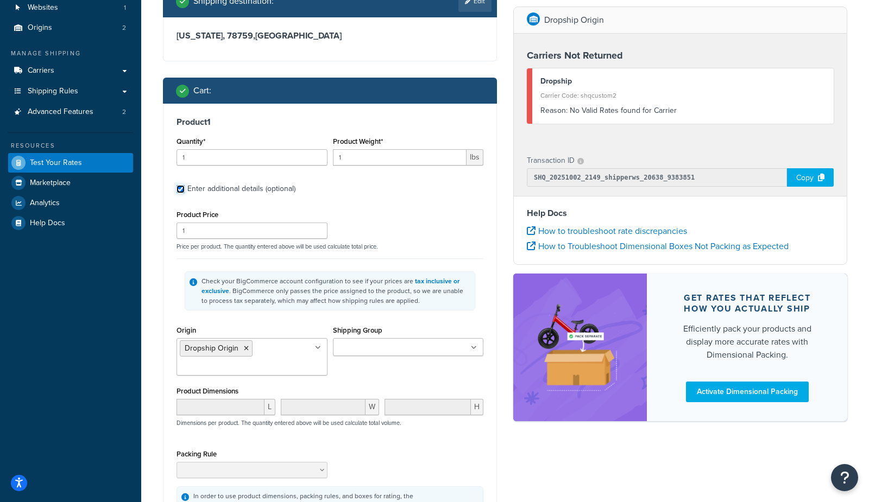
scroll to position [91, 0]
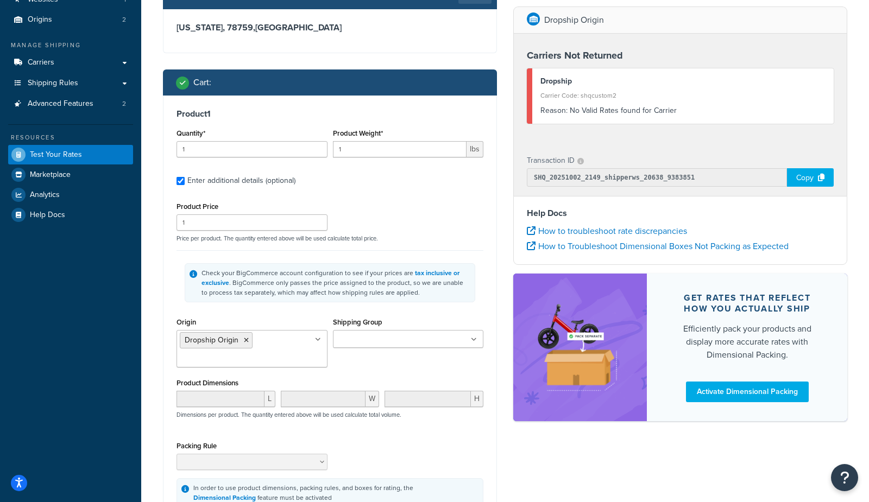
drag, startPoint x: 245, startPoint y: 338, endPoint x: 373, endPoint y: 332, distance: 128.3
click at [245, 338] on icon at bounding box center [246, 340] width 5 height 7
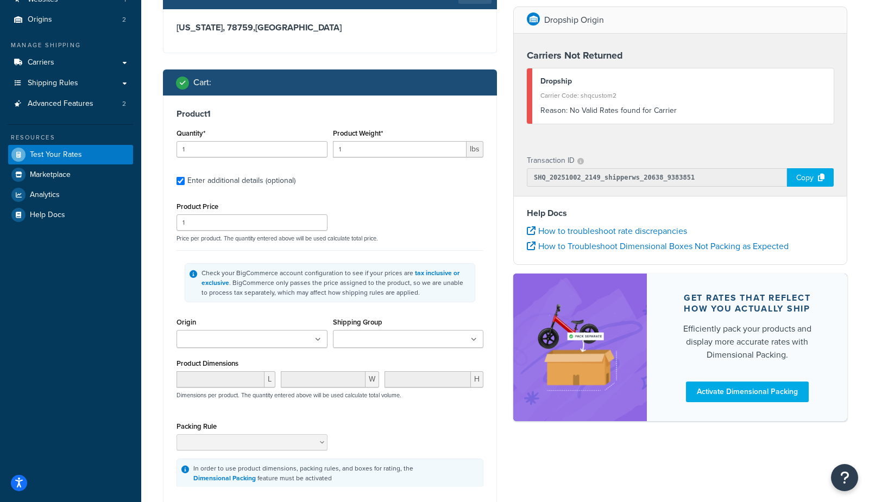
click at [392, 329] on div "Shipping Group -CA -CA/-JP -CAN -JP -NO/-SE/-DK/-EE/-RU/-DE/-GB/-IE/-AU/-ES/-NL…" at bounding box center [408, 331] width 151 height 33
click at [388, 338] on input "Shipping Group" at bounding box center [384, 340] width 96 height 12
type input "drop"
drag, startPoint x: 389, startPoint y: 355, endPoint x: 408, endPoint y: 337, distance: 26.5
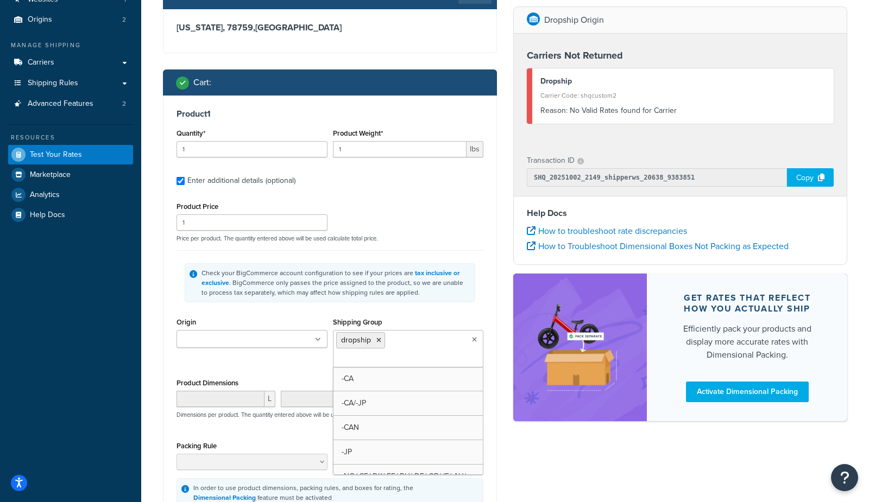
click at [478, 225] on div "Product Price 1 Price per product. The quantity entered above will be used calc…" at bounding box center [330, 220] width 312 height 43
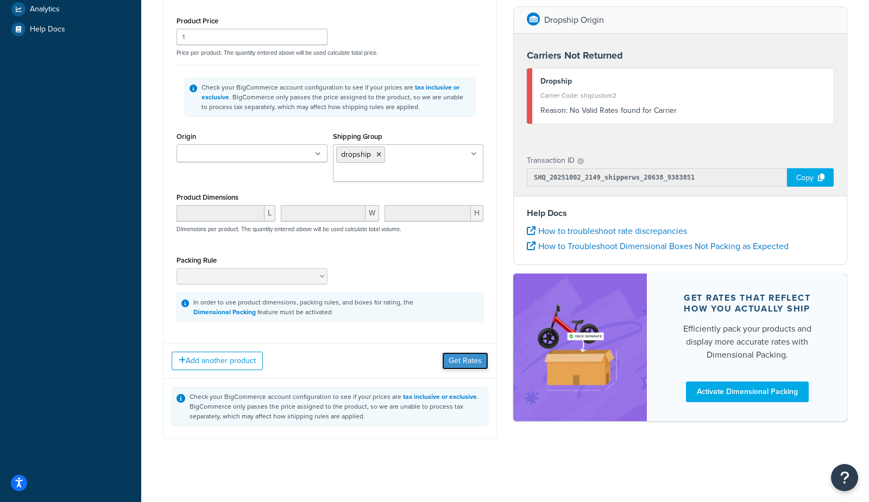
click at [464, 361] on button "Get Rates" at bounding box center [465, 360] width 46 height 17
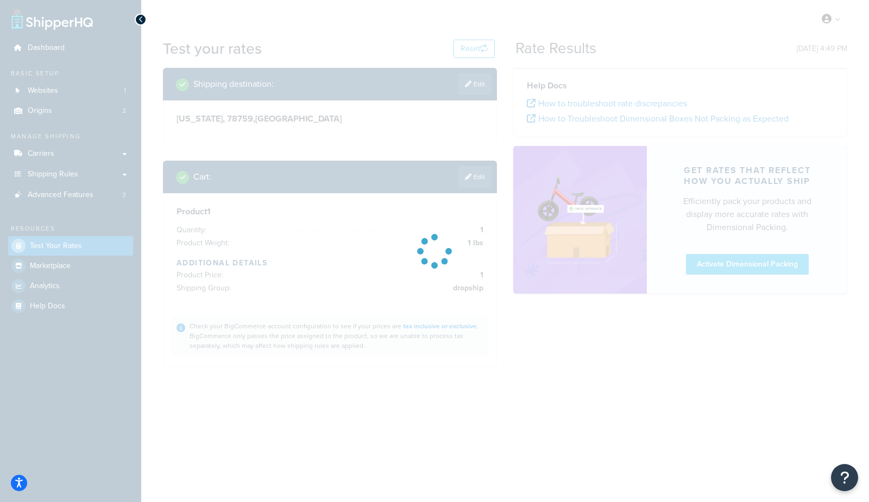
scroll to position [0, 0]
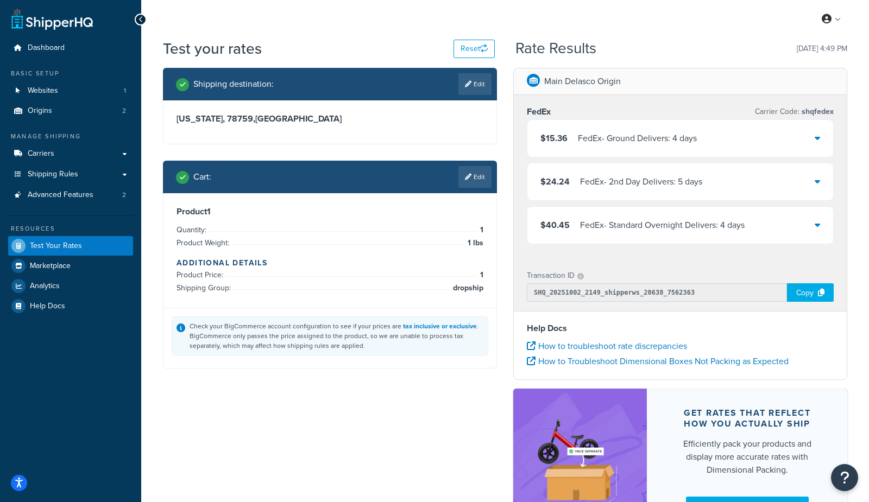
click at [559, 23] on div "My Profile Billing Global Settings Contact Us Logout" at bounding box center [504, 19] width 727 height 38
click at [778, 127] on span "Logout" at bounding box center [781, 128] width 21 height 10
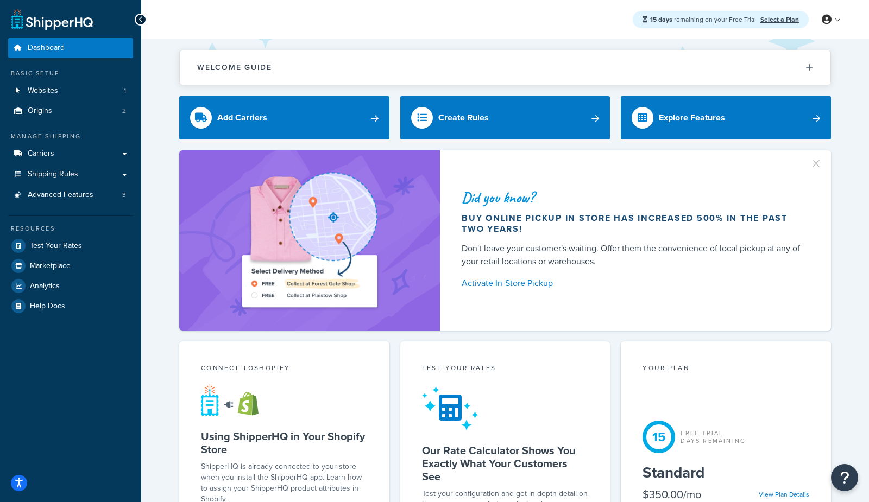
click at [83, 248] on link "Test Your Rates" at bounding box center [70, 246] width 125 height 20
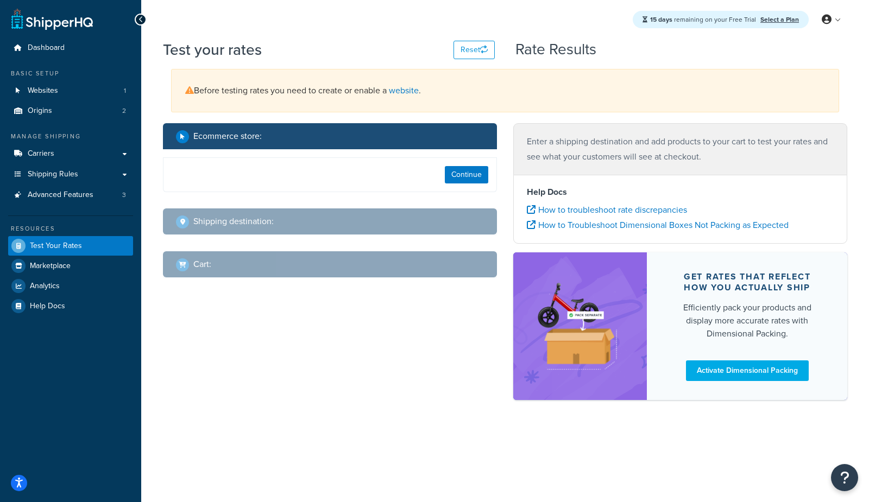
select select "[GEOGRAPHIC_DATA]"
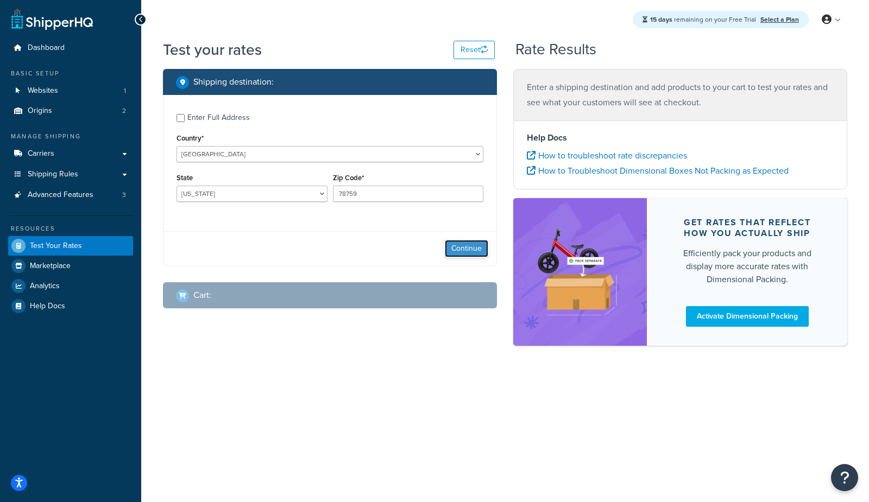
click at [458, 250] on button "Continue" at bounding box center [466, 248] width 43 height 17
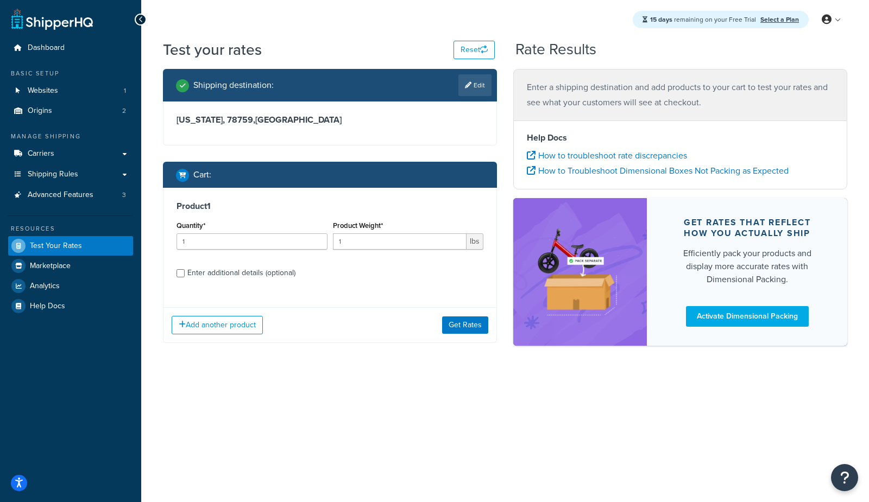
click at [226, 273] on div "Enter additional details (optional)" at bounding box center [241, 272] width 108 height 15
click at [185, 273] on input "Enter additional details (optional)" at bounding box center [180, 273] width 8 height 8
checkbox input "true"
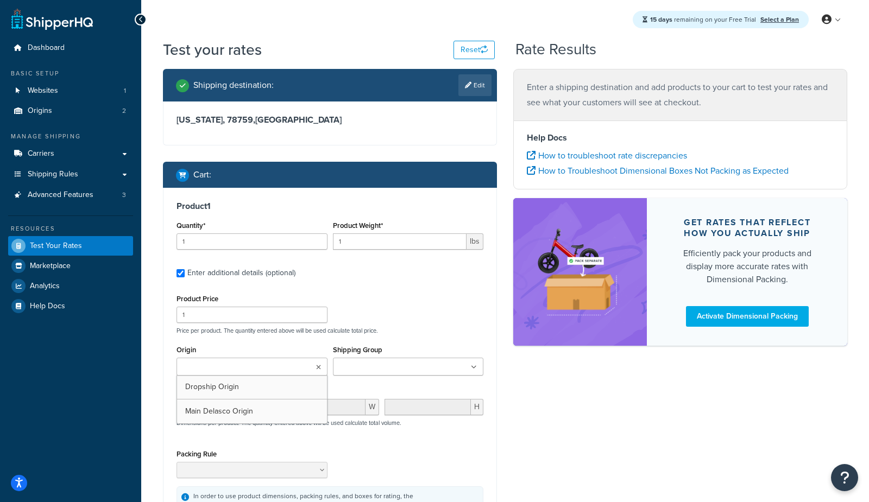
click at [219, 366] on input "Origin" at bounding box center [228, 368] width 96 height 12
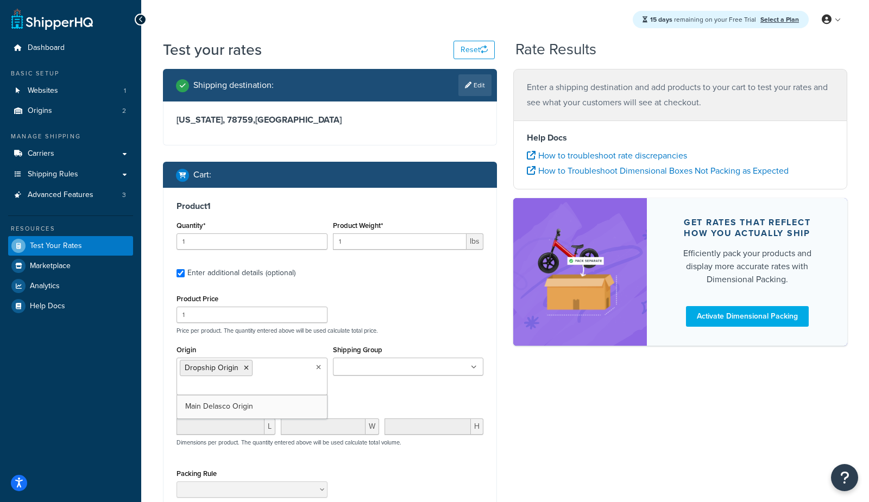
drag, startPoint x: 216, startPoint y: 391, endPoint x: 445, endPoint y: 394, distance: 229.1
click at [585, 396] on div "Shipping destination : Edit [US_STATE], 78759 , [GEOGRAPHIC_DATA] Cart : Produc…" at bounding box center [505, 338] width 700 height 539
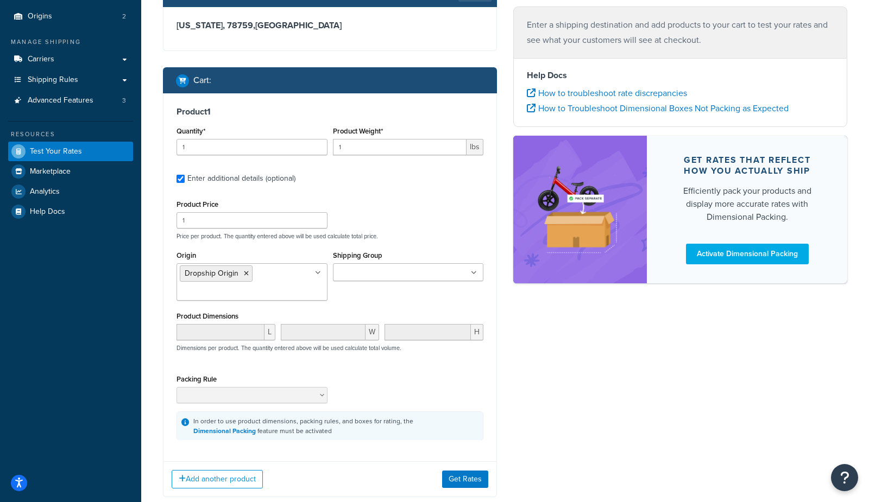
scroll to position [105, 0]
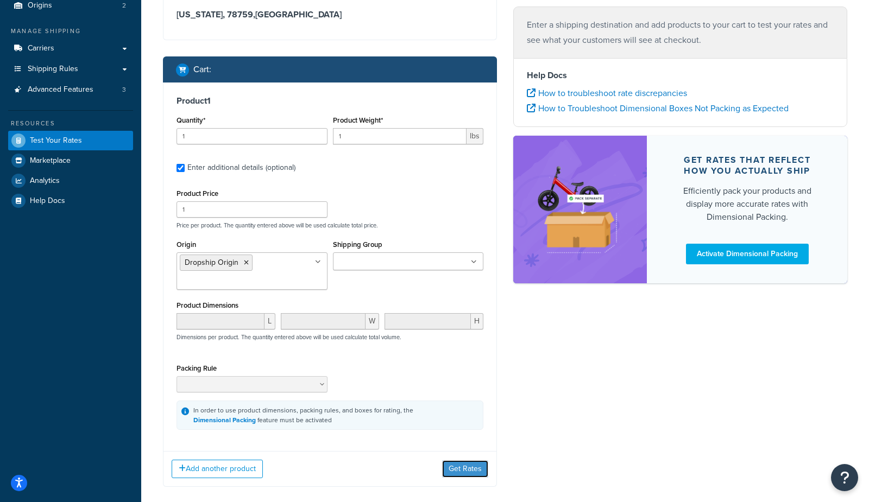
click at [483, 460] on button "Get Rates" at bounding box center [465, 468] width 46 height 17
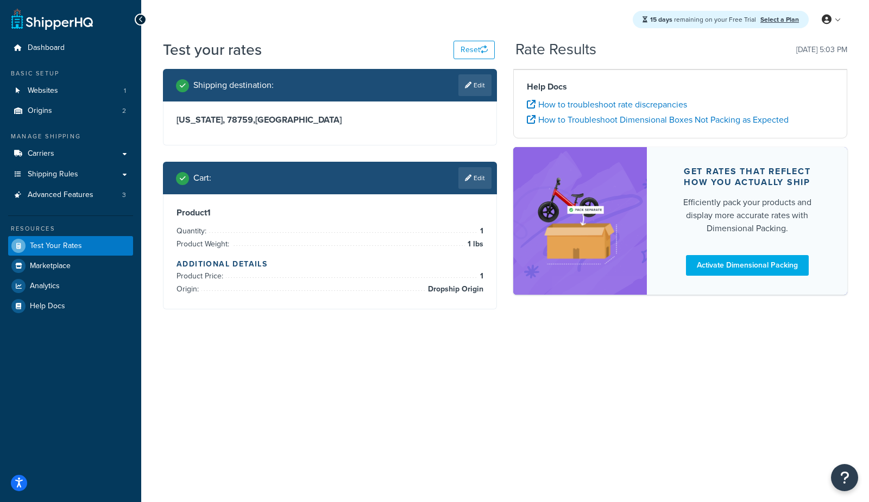
scroll to position [0, 0]
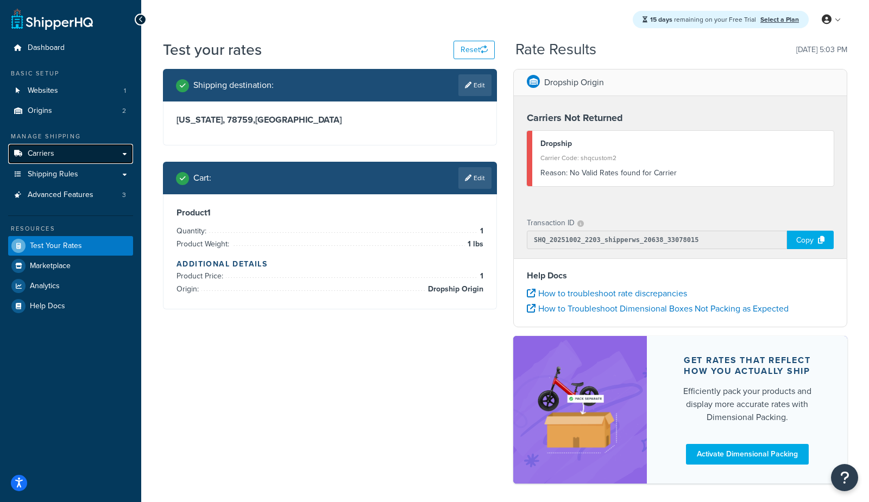
click at [85, 159] on link "Carriers" at bounding box center [70, 154] width 125 height 20
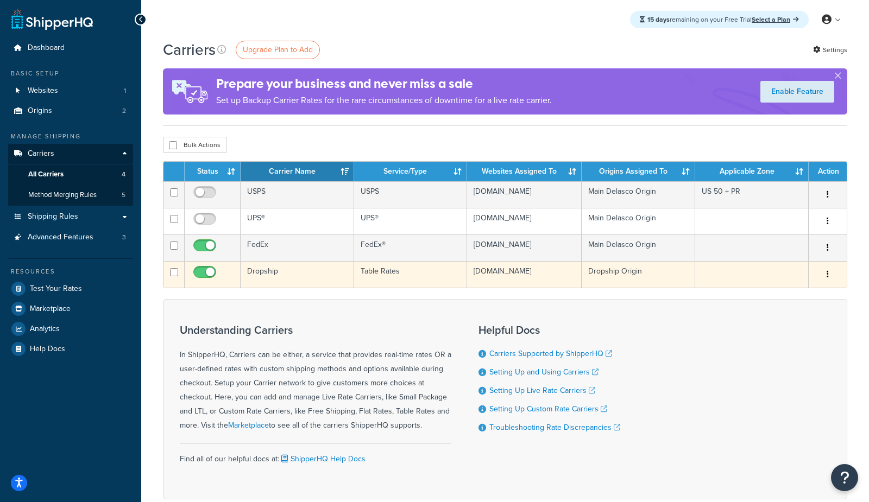
click at [402, 281] on td "Table Rates" at bounding box center [410, 274] width 113 height 27
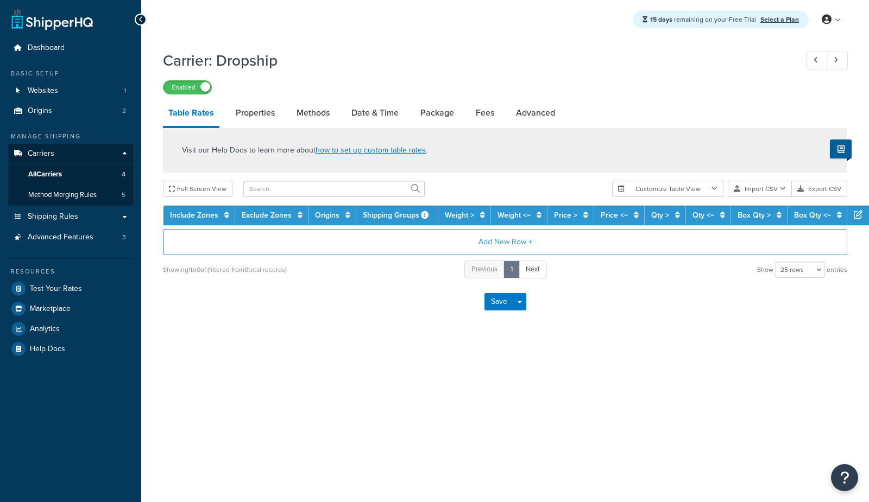
select select "25"
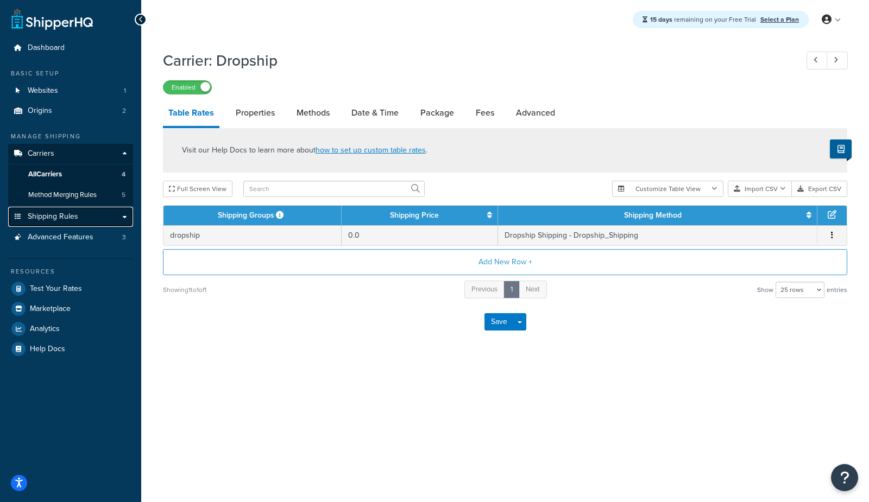
click at [41, 215] on span "Shipping Rules" at bounding box center [53, 216] width 50 height 9
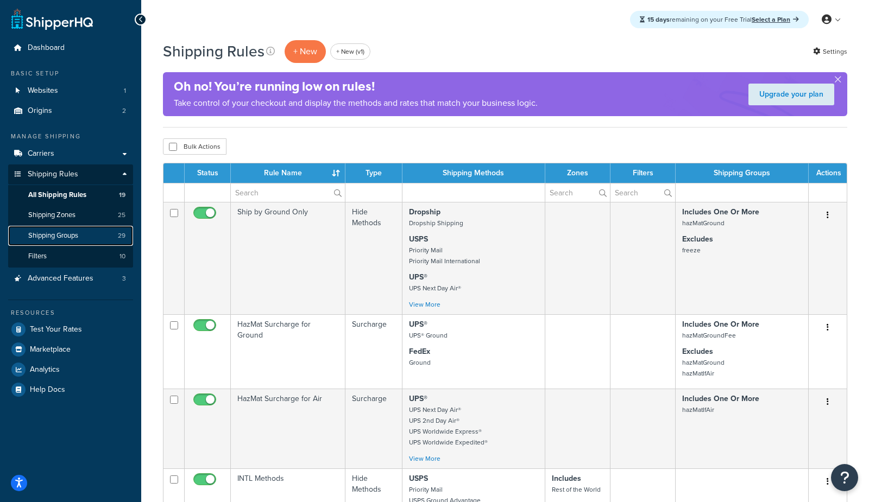
click at [67, 234] on span "Shipping Groups" at bounding box center [53, 235] width 50 height 9
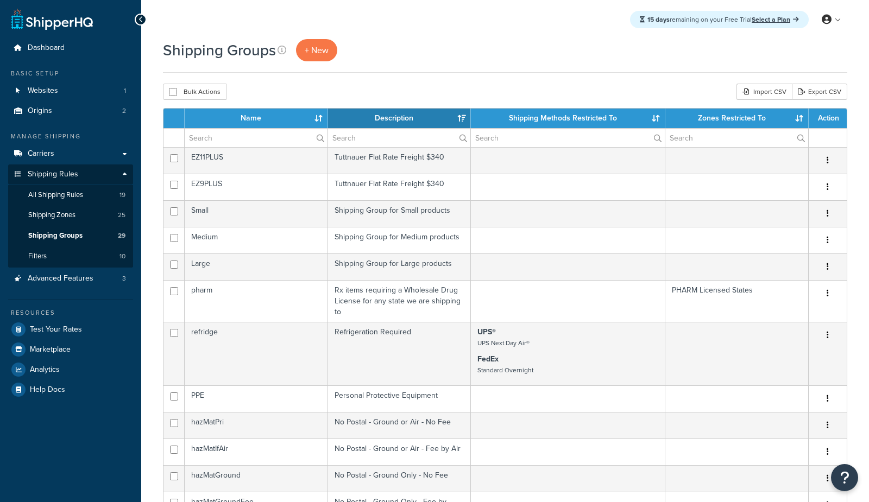
select select "15"
click at [282, 119] on th "Name" at bounding box center [256, 119] width 143 height 20
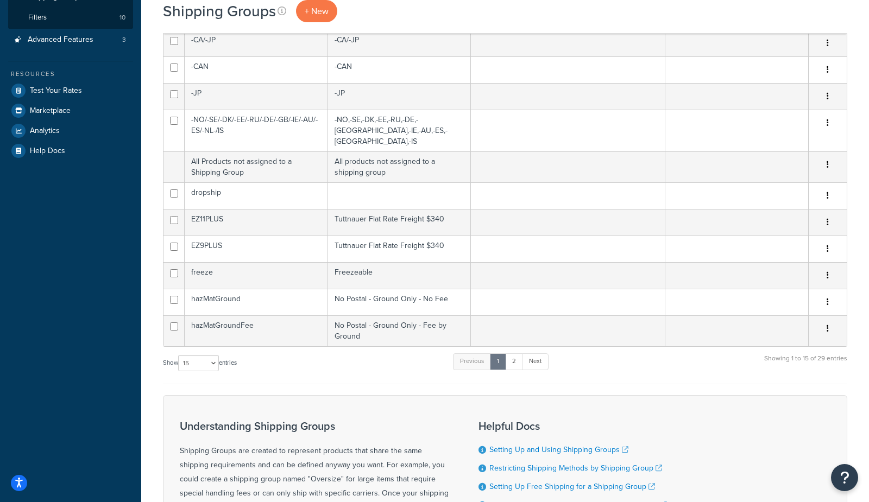
scroll to position [240, 0]
click at [204, 354] on select "10 15 25 50 100" at bounding box center [198, 362] width 41 height 16
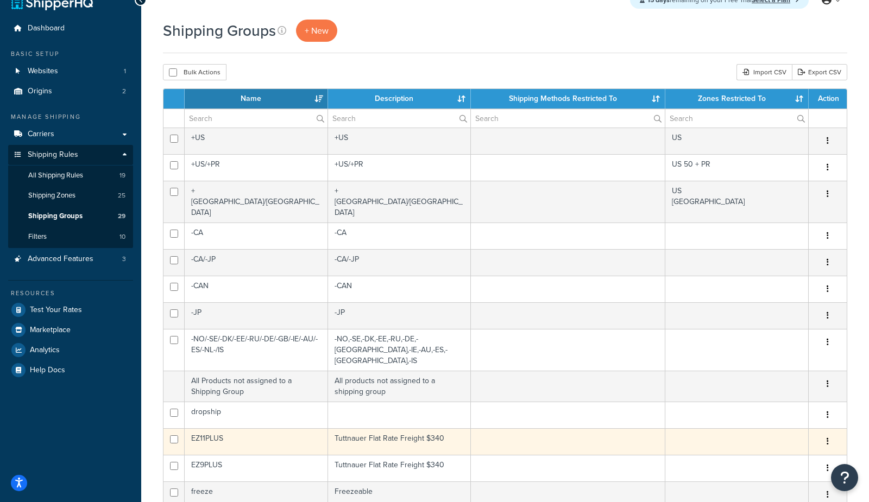
scroll to position [0, 0]
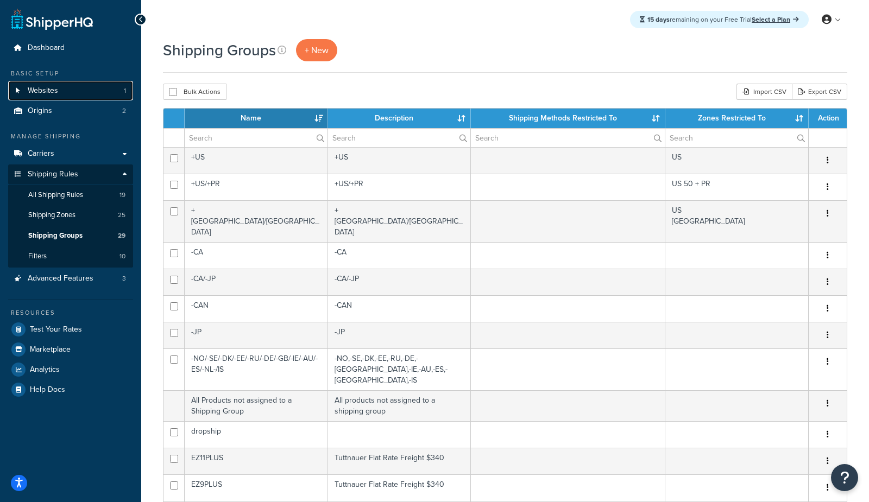
click at [91, 91] on link "Websites 1" at bounding box center [70, 91] width 125 height 20
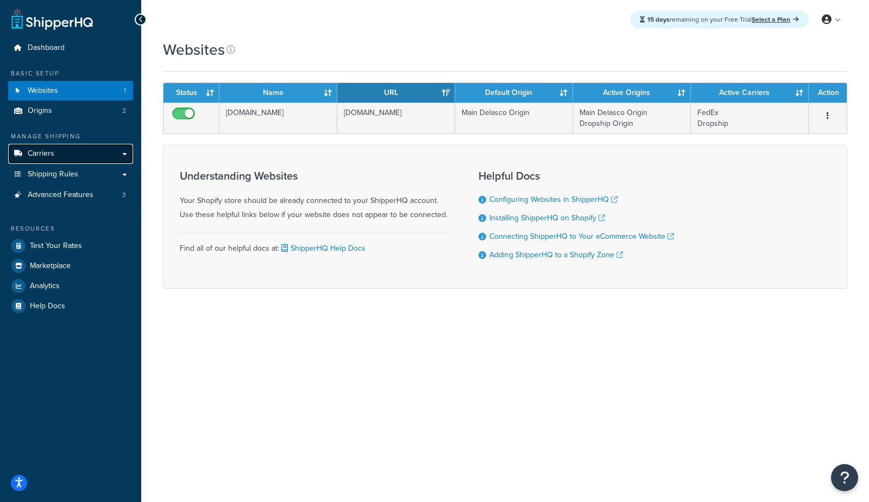
click at [60, 159] on link "Carriers" at bounding box center [70, 154] width 125 height 20
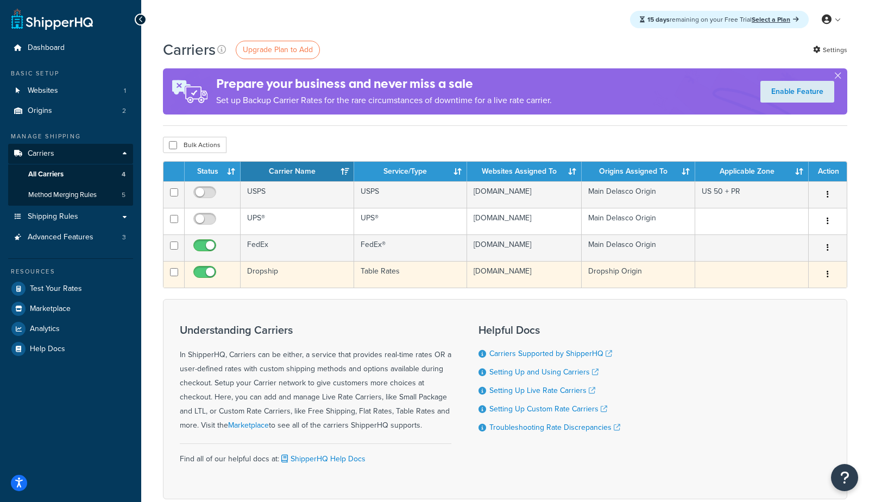
click at [284, 280] on td "Dropship" at bounding box center [296, 274] width 113 height 27
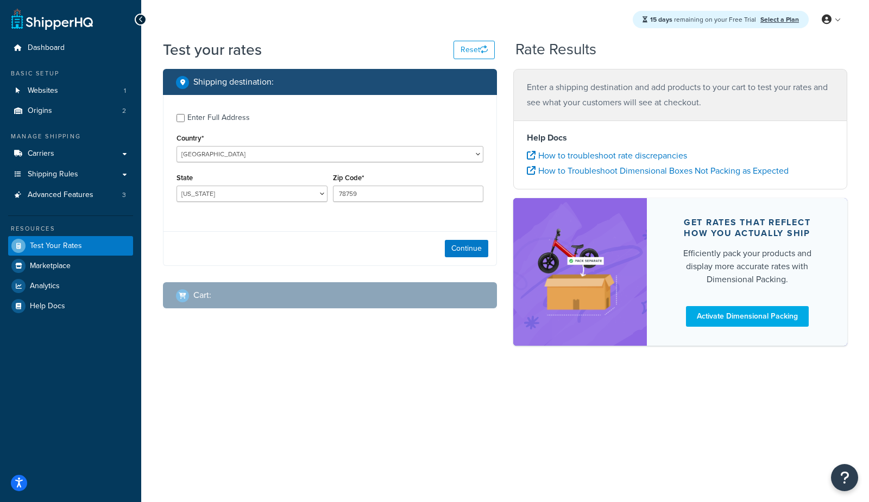
select select "[GEOGRAPHIC_DATA]"
click at [461, 250] on button "Continue" at bounding box center [466, 248] width 43 height 17
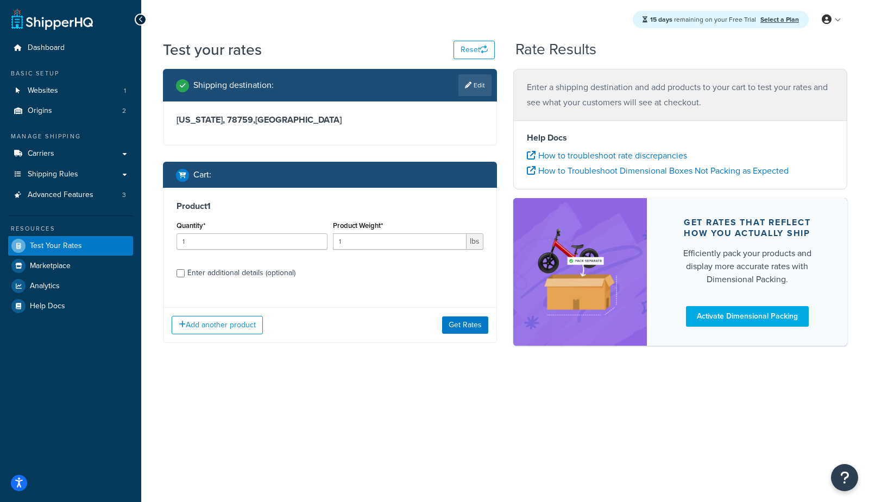
click at [229, 271] on div "Enter additional details (optional)" at bounding box center [241, 272] width 108 height 15
click at [185, 271] on input "Enter additional details (optional)" at bounding box center [180, 273] width 8 height 8
checkbox input "true"
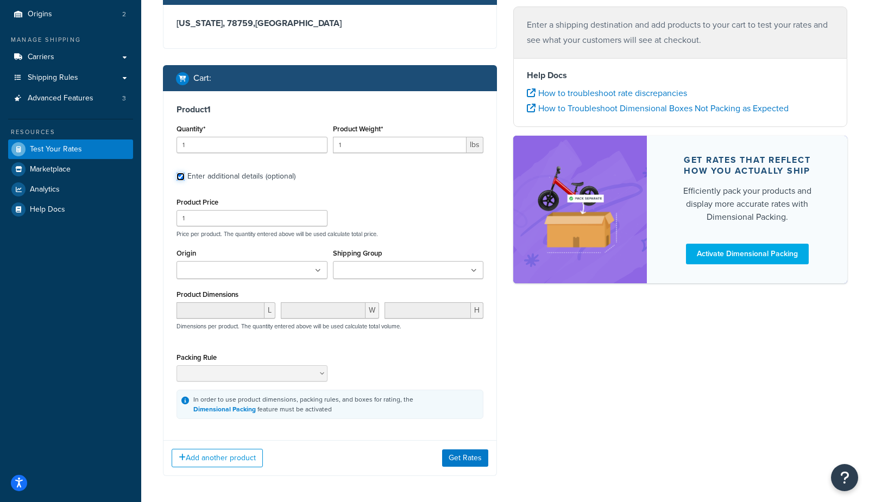
scroll to position [98, 0]
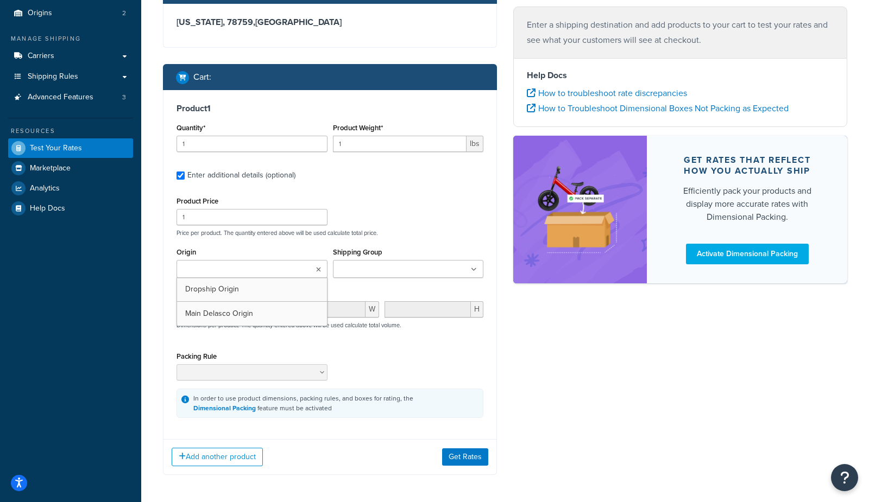
click at [204, 272] on input "Origin" at bounding box center [228, 270] width 96 height 12
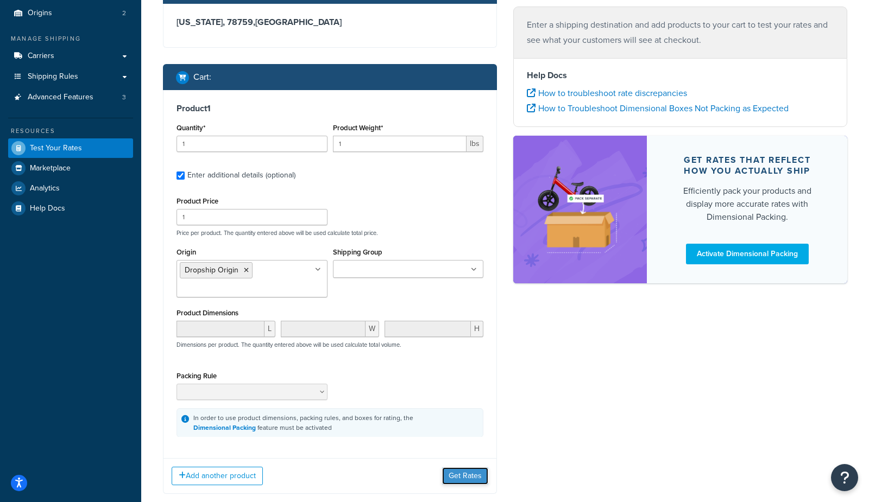
click at [471, 473] on button "Get Rates" at bounding box center [465, 475] width 46 height 17
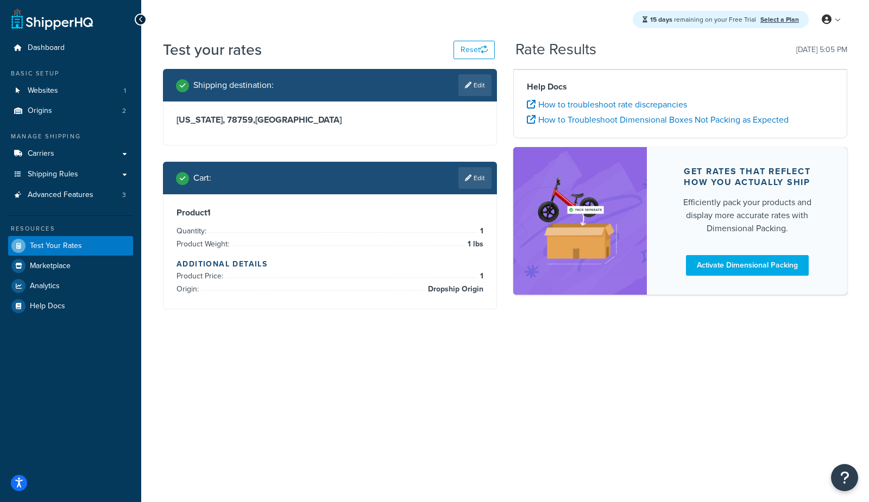
scroll to position [0, 0]
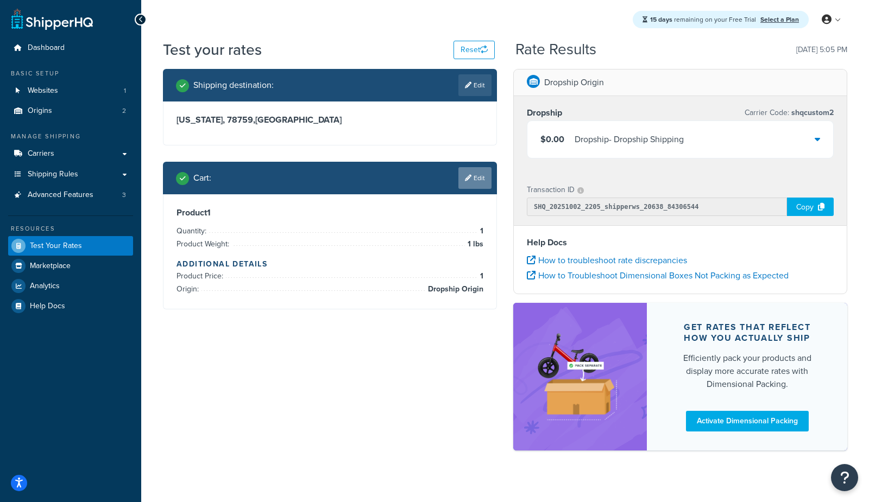
click at [477, 178] on link "Edit" at bounding box center [474, 178] width 33 height 22
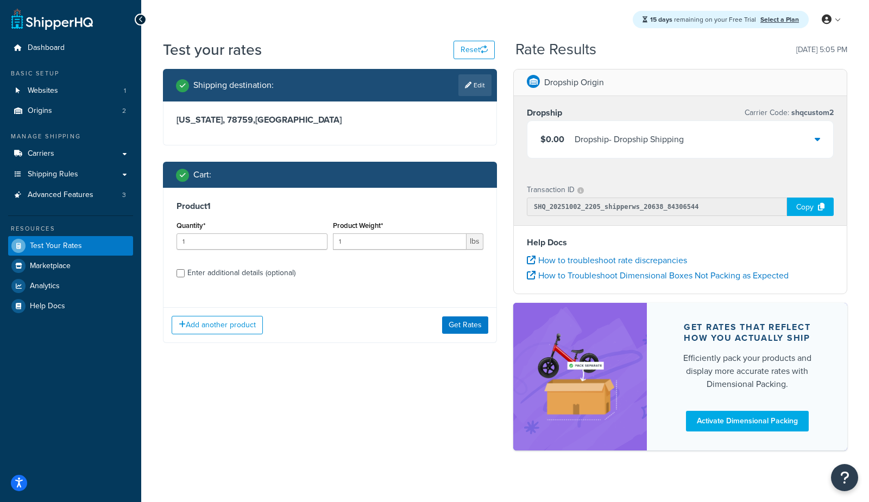
click at [229, 269] on div "Enter additional details (optional)" at bounding box center [241, 272] width 108 height 15
click at [185, 269] on input "Enter additional details (optional)" at bounding box center [180, 273] width 8 height 8
checkbox input "true"
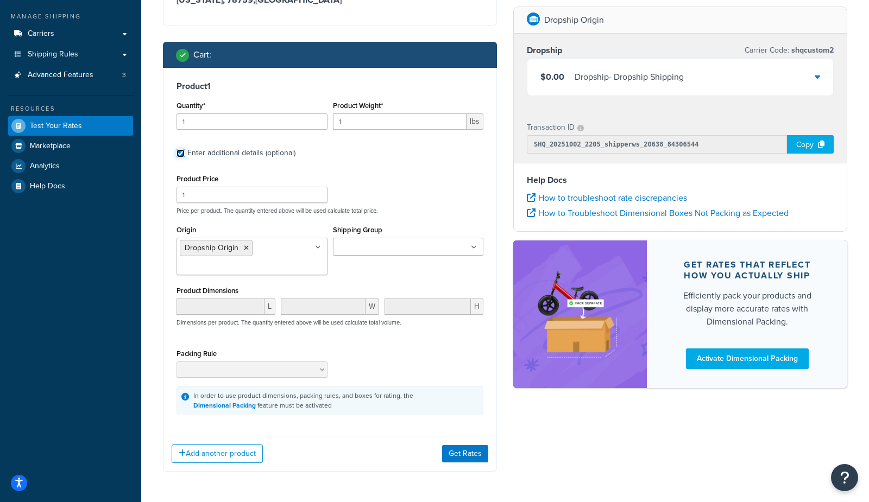
scroll to position [122, 0]
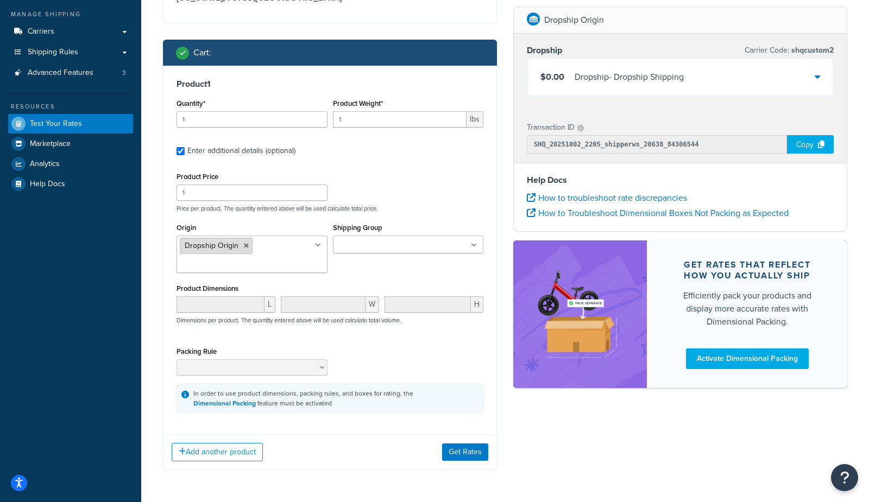
click at [244, 244] on icon at bounding box center [246, 246] width 5 height 7
click at [476, 453] on button "Get Rates" at bounding box center [465, 451] width 46 height 17
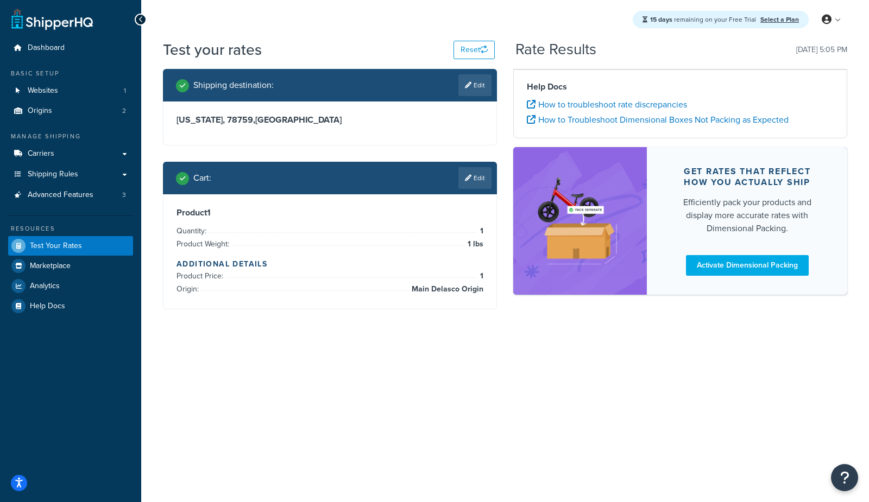
scroll to position [0, 0]
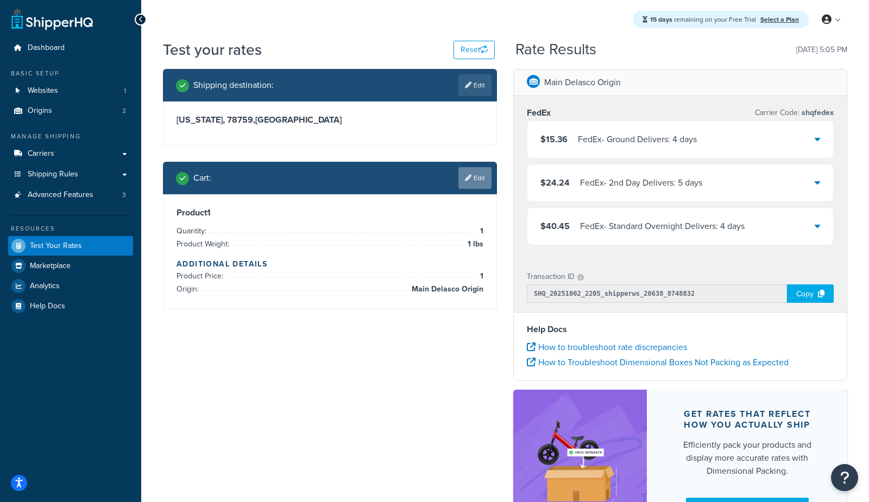
click at [474, 177] on link "Edit" at bounding box center [474, 178] width 33 height 22
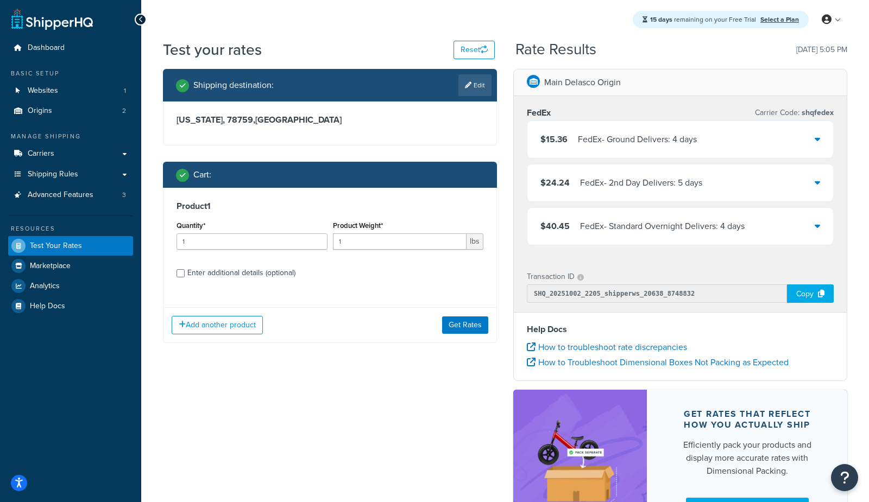
click at [214, 277] on div "Enter additional details (optional)" at bounding box center [241, 272] width 108 height 15
click at [185, 277] on input "Enter additional details (optional)" at bounding box center [180, 273] width 8 height 8
checkbox input "true"
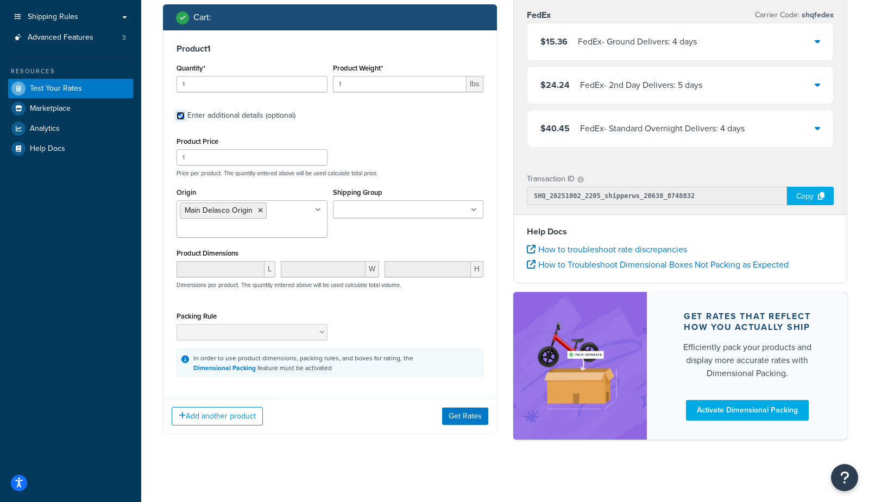
scroll to position [159, 0]
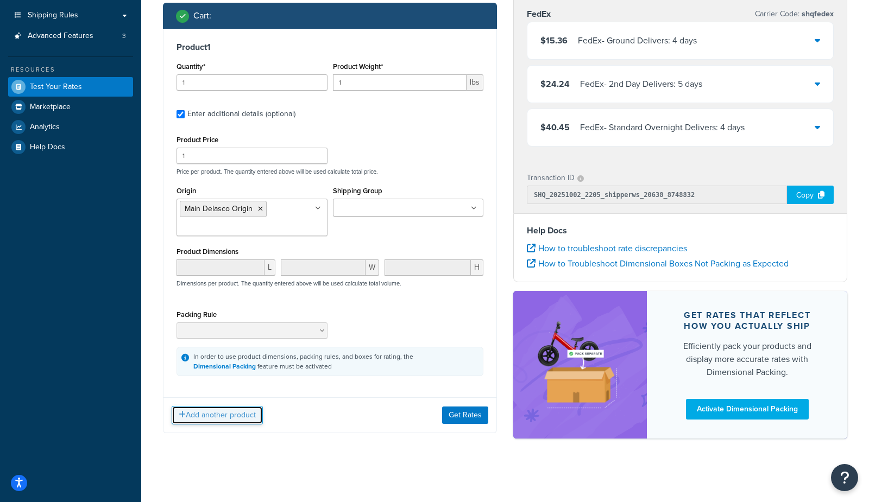
click at [190, 421] on button "Add another product" at bounding box center [217, 415] width 91 height 18
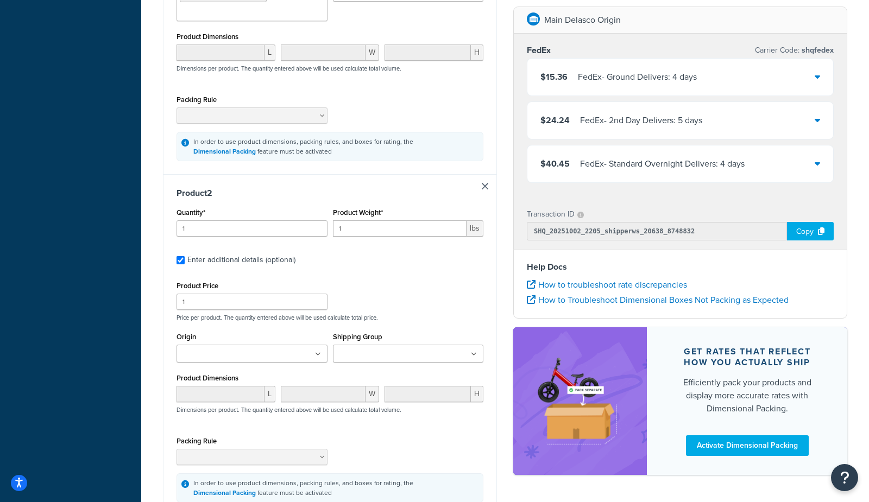
scroll to position [383, 0]
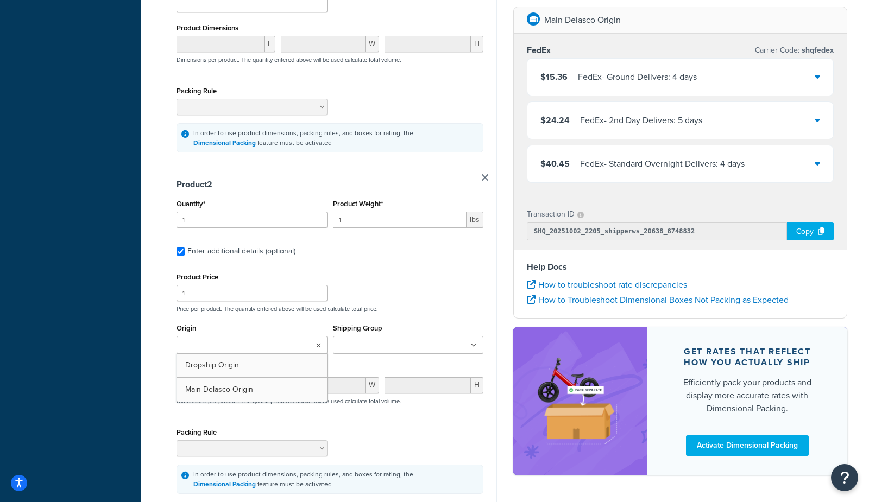
click at [231, 343] on input "Origin" at bounding box center [228, 346] width 96 height 12
drag, startPoint x: 221, startPoint y: 364, endPoint x: 213, endPoint y: 363, distance: 8.2
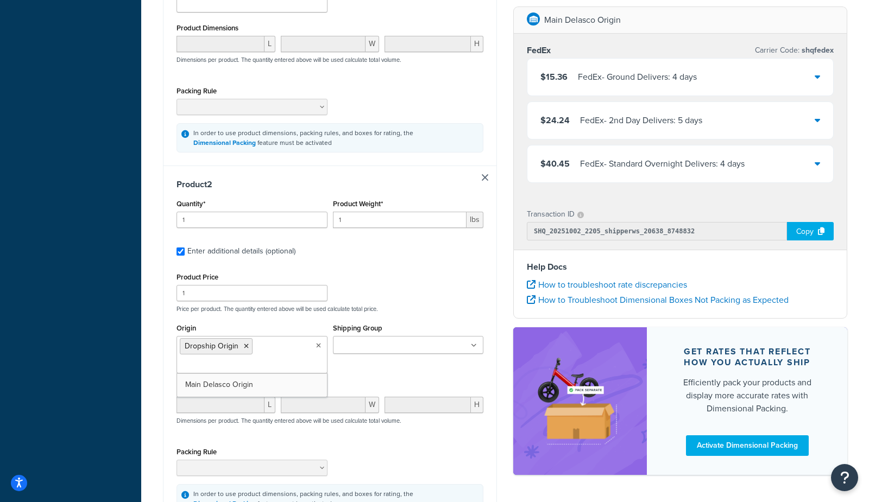
click at [137, 351] on div "Dashboard Basic Setup Websites 1 Origins 2 Manage Shipping Carriers Carriers Al…" at bounding box center [70, 128] width 141 height 1023
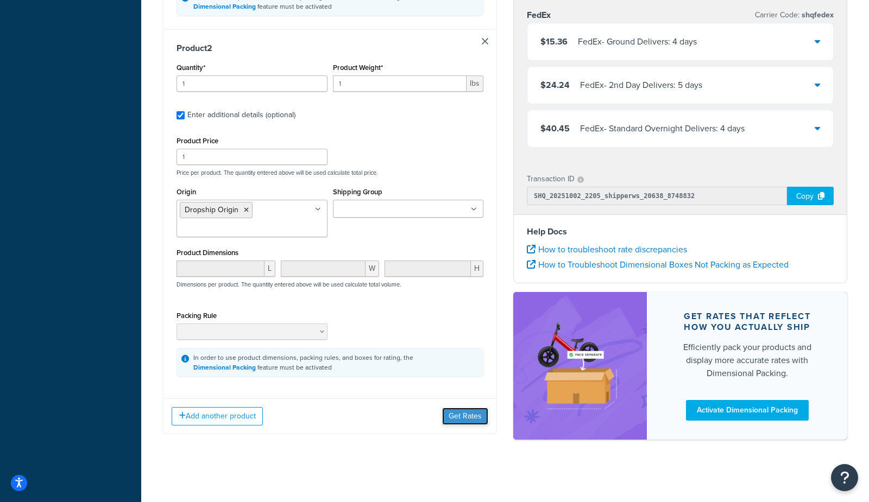
click at [468, 417] on button "Get Rates" at bounding box center [465, 416] width 46 height 17
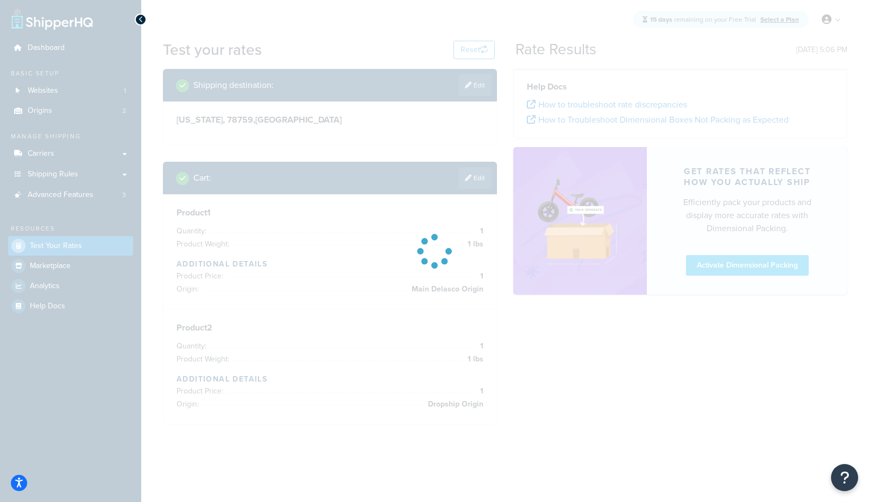
scroll to position [0, 0]
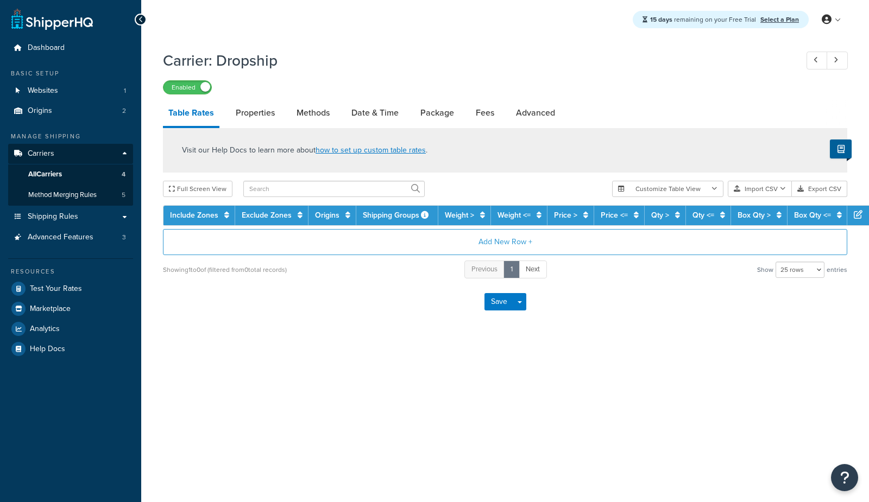
select select "25"
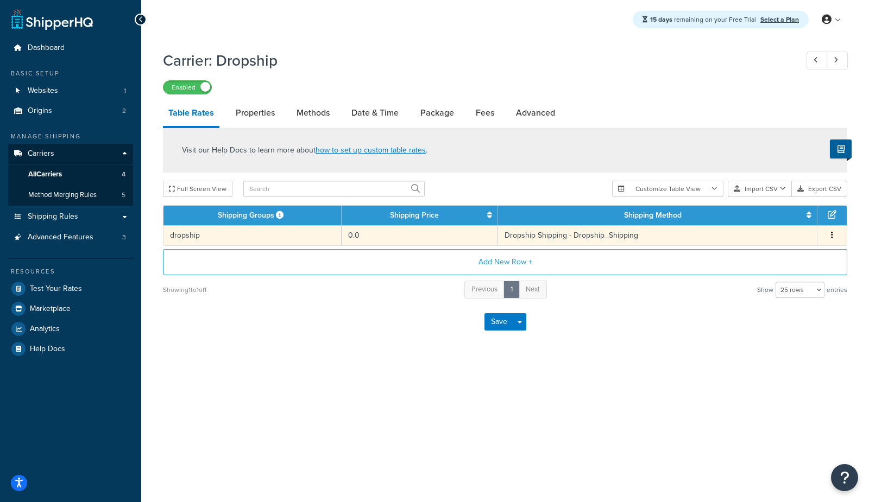
click at [215, 234] on td "dropship" at bounding box center [252, 235] width 178 height 20
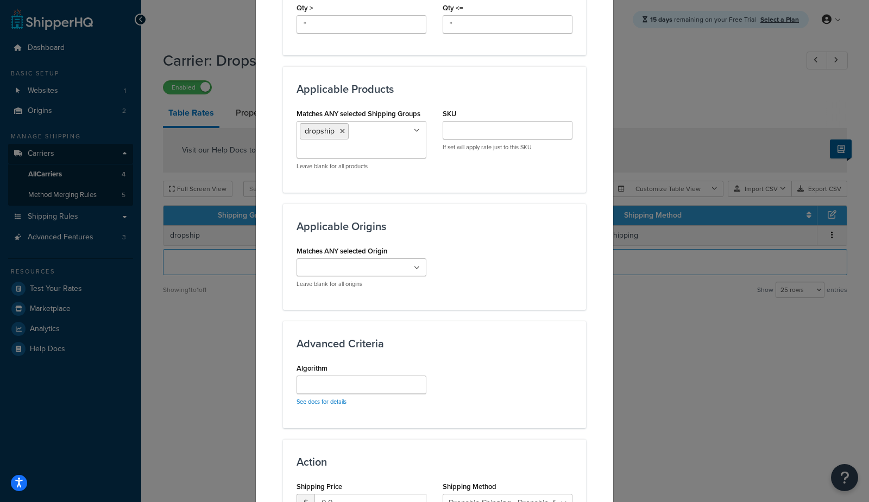
scroll to position [508, 0]
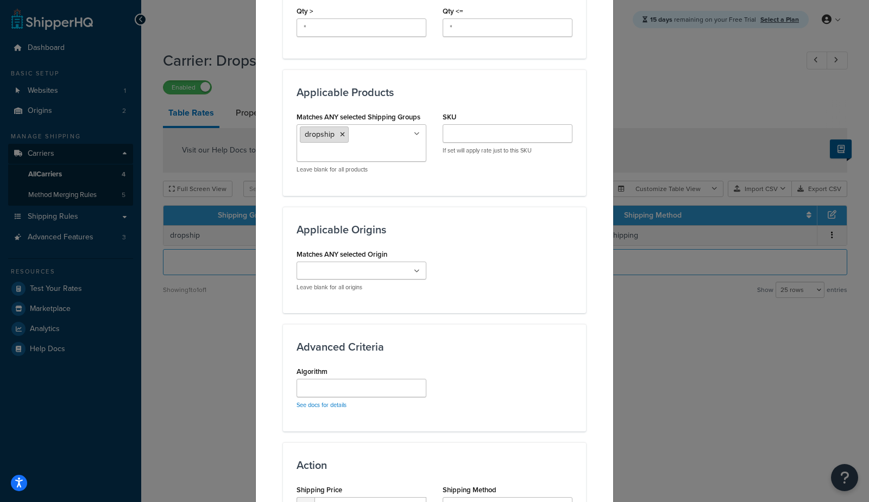
click at [344, 135] on li "dropship" at bounding box center [324, 134] width 49 height 16
click at [341, 133] on icon at bounding box center [342, 134] width 5 height 7
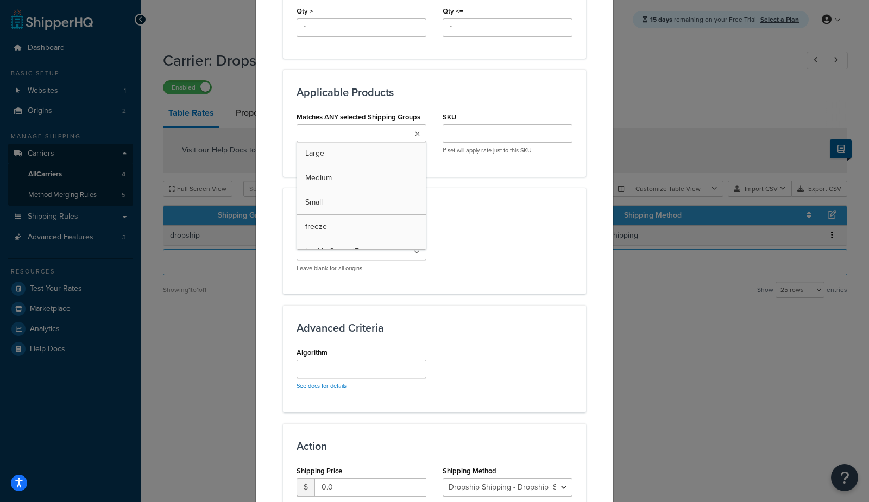
click at [379, 94] on h3 "Applicable Products" at bounding box center [434, 92] width 276 height 12
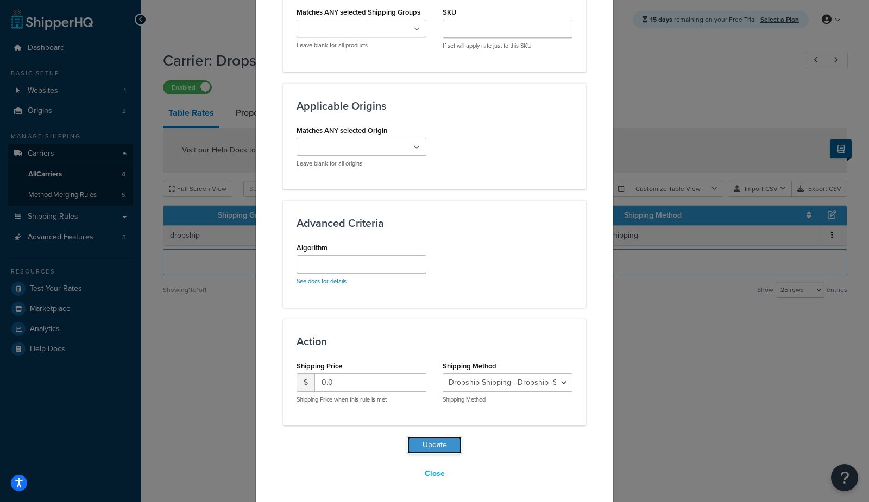
click at [423, 446] on button "Update" at bounding box center [434, 444] width 54 height 17
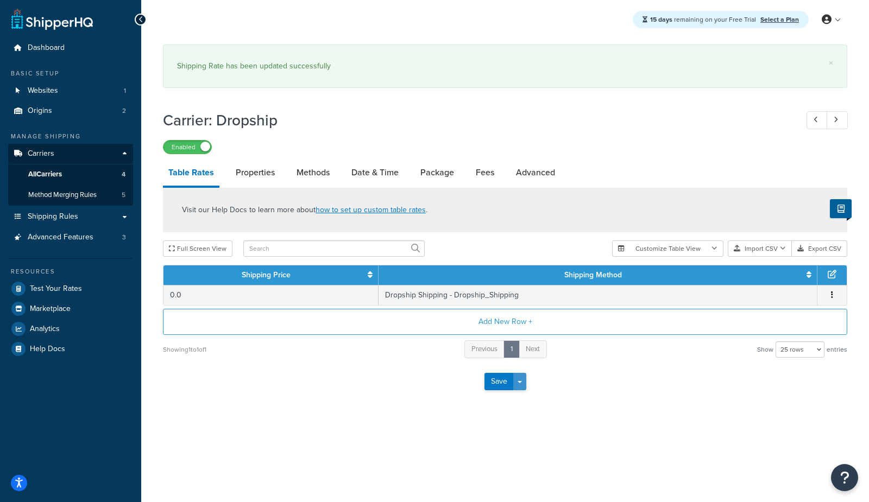
drag, startPoint x: 522, startPoint y: 384, endPoint x: 524, endPoint y: 394, distance: 10.4
click at [522, 384] on button "Save Dropdown" at bounding box center [519, 381] width 13 height 17
click at [524, 398] on button "Save and Edit" at bounding box center [523, 401] width 79 height 23
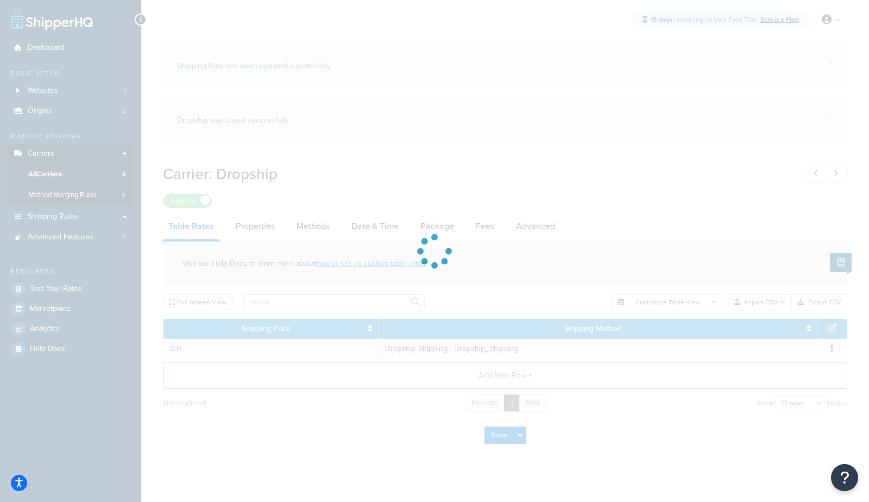
select select "25"
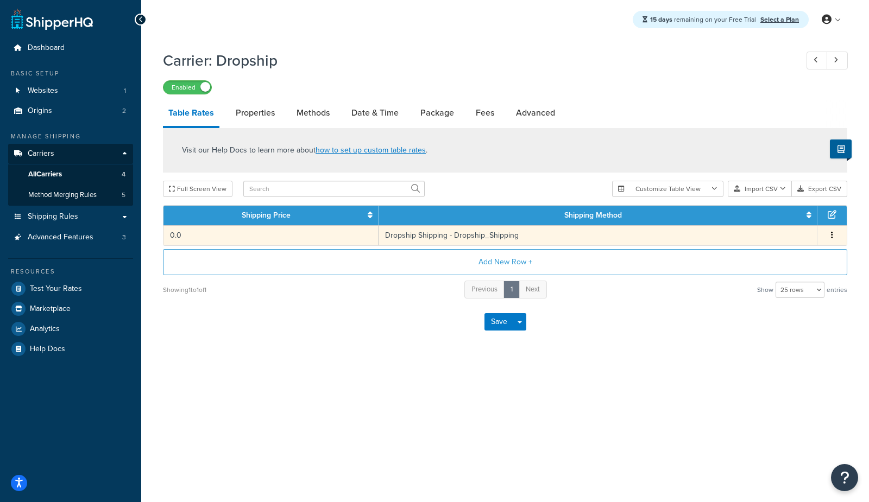
click at [216, 242] on td "0.0" at bounding box center [270, 235] width 215 height 20
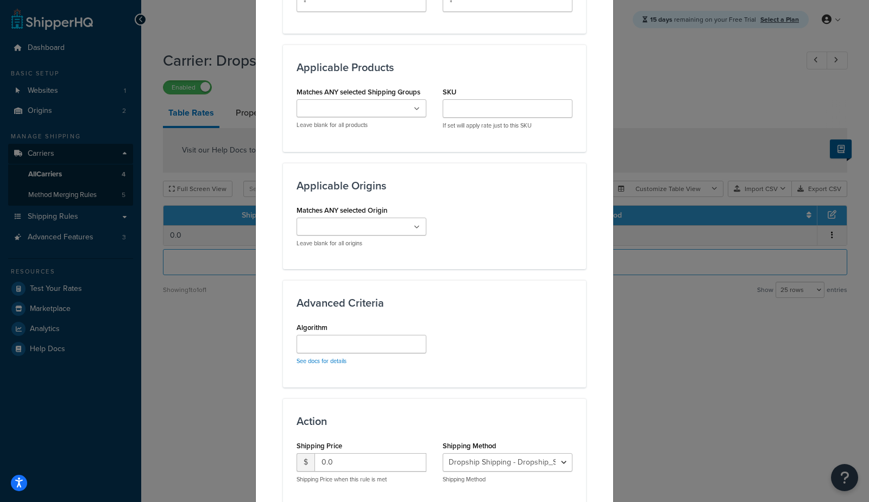
scroll to position [525, 0]
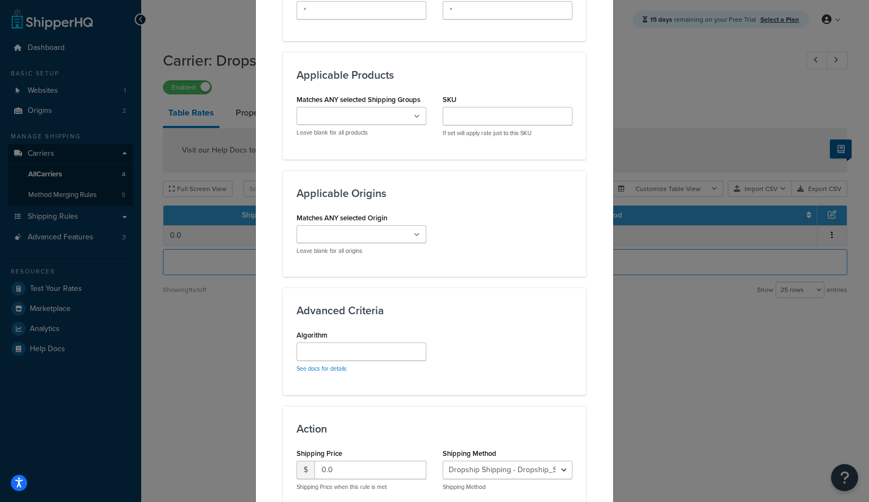
click at [313, 115] on input "Matches ANY selected Shipping Groups" at bounding box center [348, 117] width 96 height 12
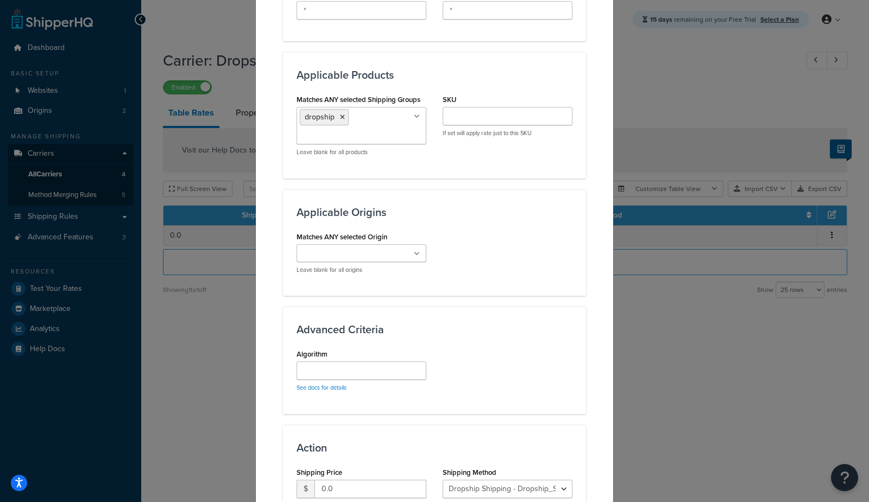
click at [483, 215] on div "Applicable Origins Matches ANY selected Origin Main Delasco Origin Dropship Ori…" at bounding box center [434, 242] width 303 height 106
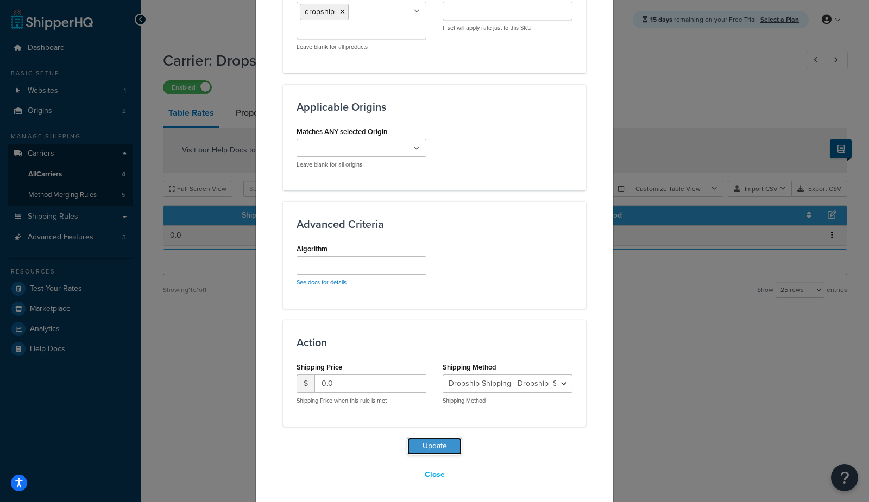
click at [442, 446] on button "Update" at bounding box center [434, 446] width 54 height 17
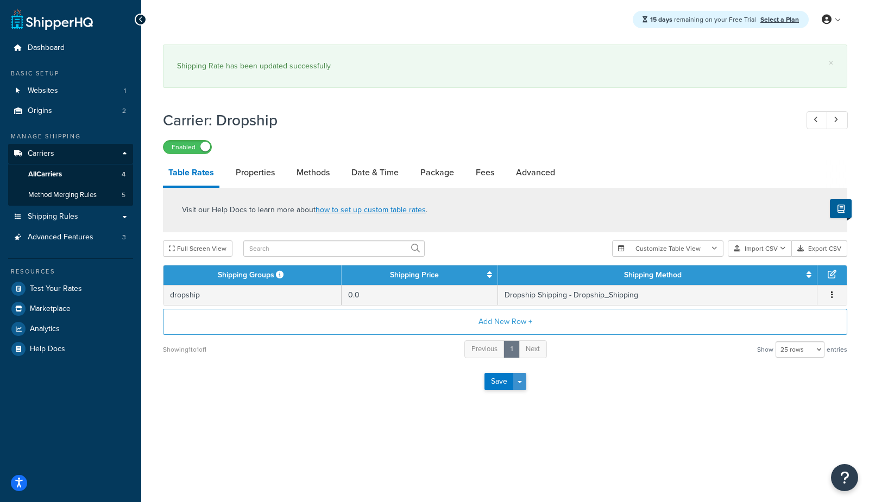
click at [521, 382] on span "button" at bounding box center [519, 382] width 4 height 2
click at [529, 398] on button "Save and Edit" at bounding box center [523, 401] width 79 height 23
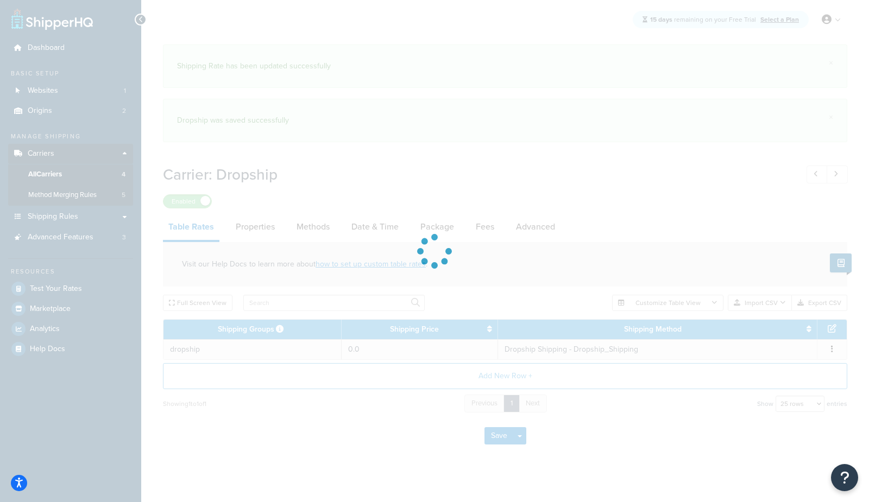
select select "25"
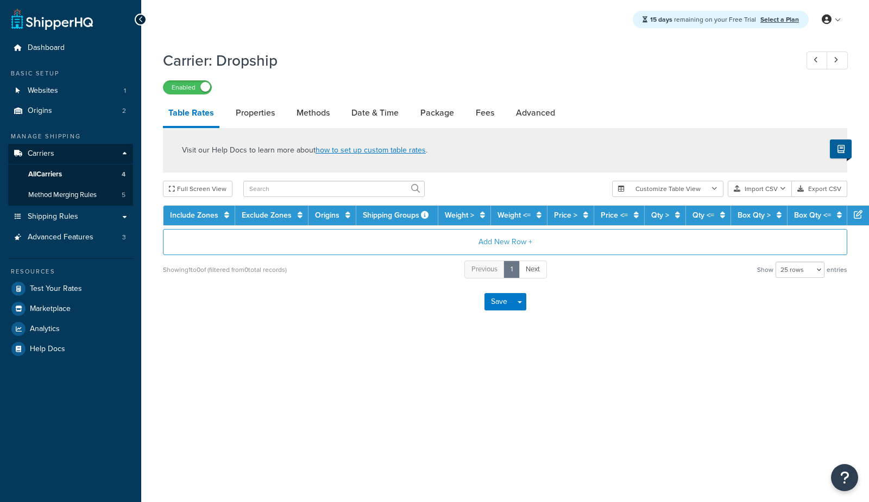
select select "25"
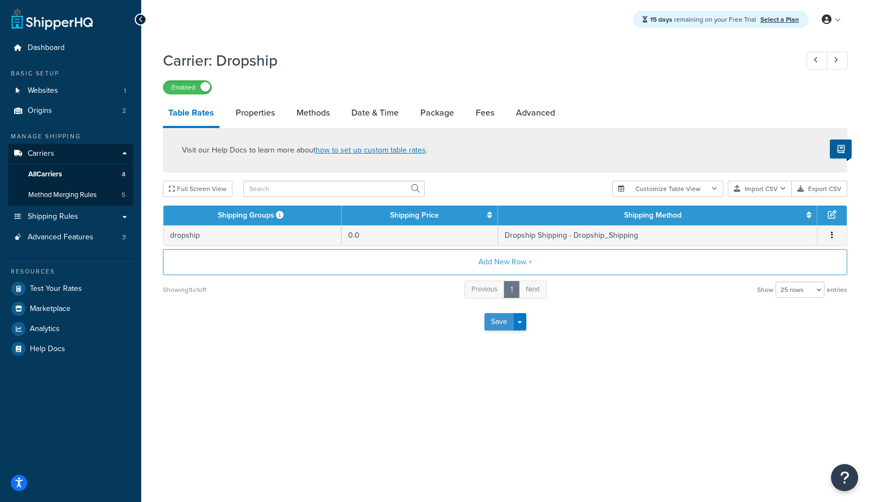
click at [495, 321] on button "Save" at bounding box center [498, 321] width 29 height 17
